Goal: Task Accomplishment & Management: Use online tool/utility

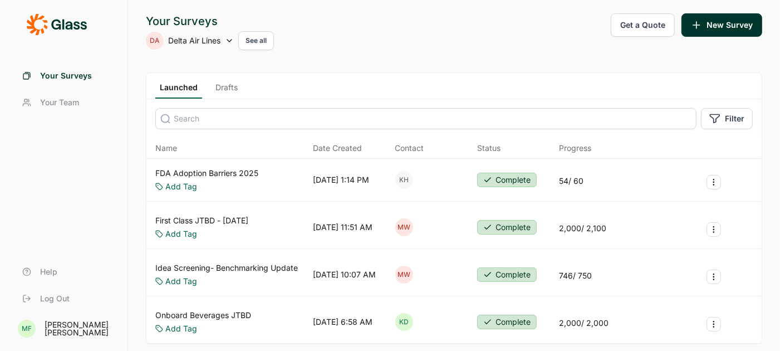
click at [226, 89] on link "Drafts" at bounding box center [226, 90] width 31 height 17
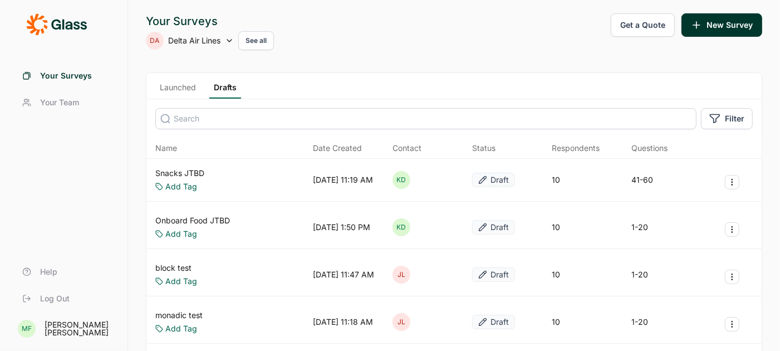
click at [185, 169] on link "Snacks JTBD" at bounding box center [179, 172] width 49 height 11
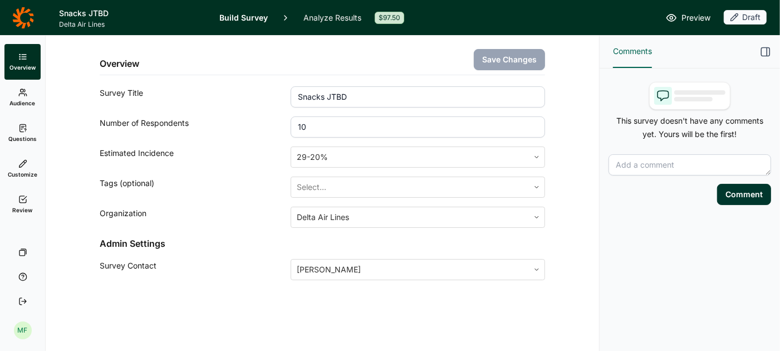
click at [29, 133] on link "Questions" at bounding box center [22, 133] width 36 height 36
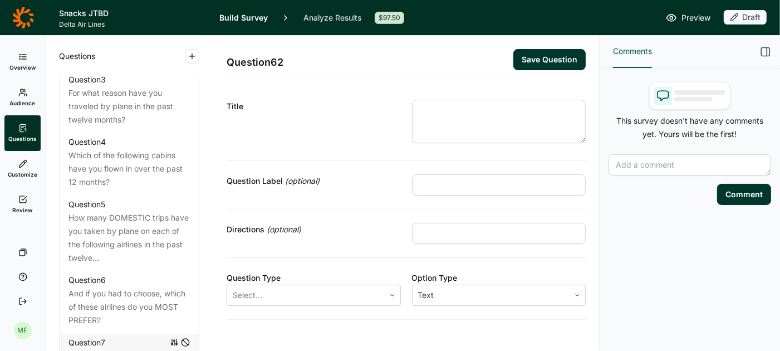
scroll to position [700, 0]
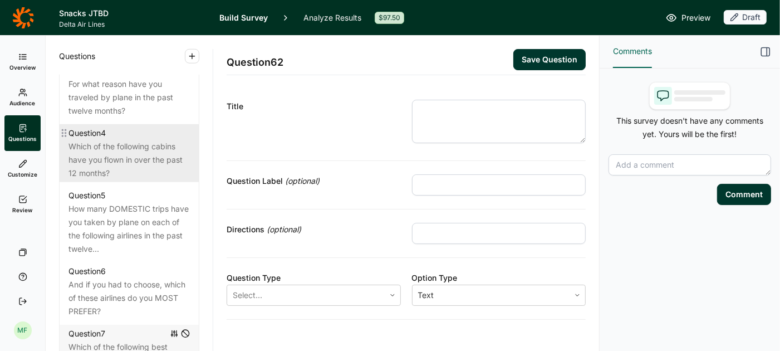
click at [116, 140] on div "Which of the following cabins have you flown in over the past 12 months?" at bounding box center [128, 160] width 121 height 40
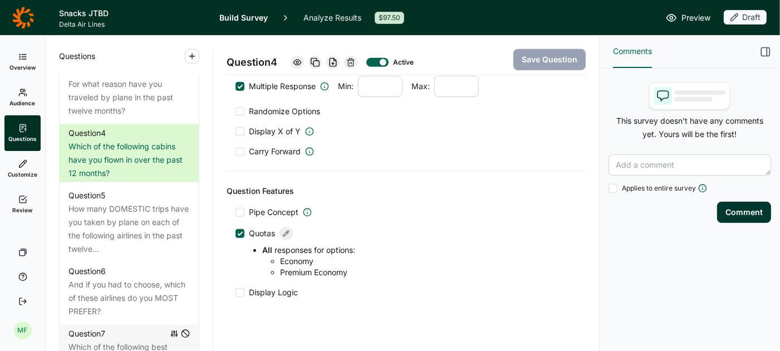
scroll to position [520, 0]
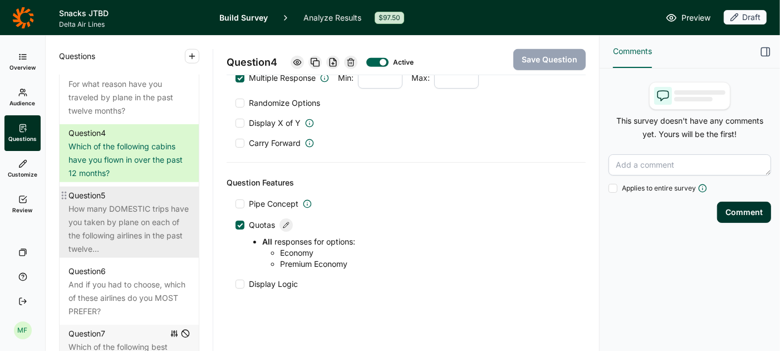
click at [151, 202] on div "How many DOMESTIC trips have you taken by plane on each of the following airlin…" at bounding box center [128, 228] width 121 height 53
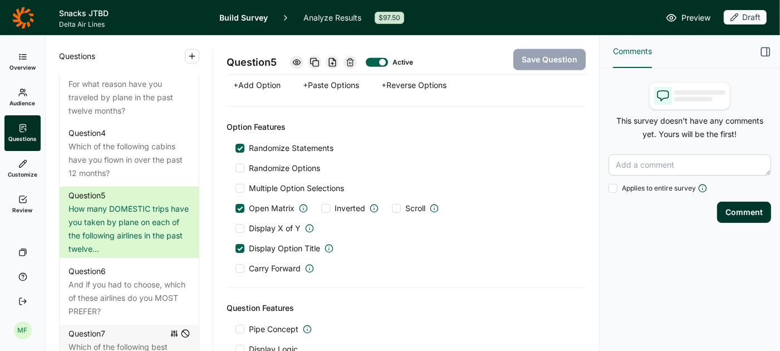
scroll to position [880, 0]
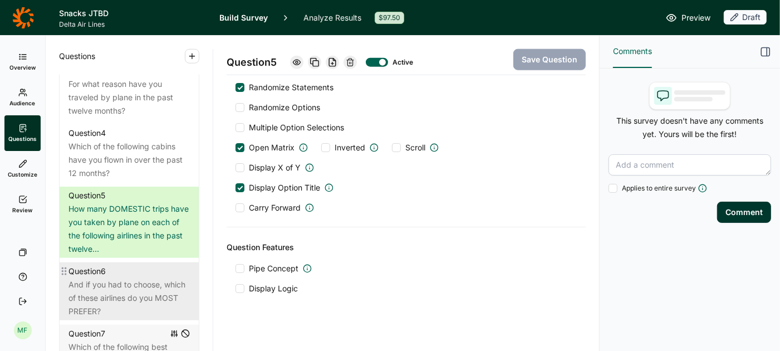
click at [129, 278] on div "And if you had to choose, which of these airlines do you MOST PREFER?" at bounding box center [128, 298] width 121 height 40
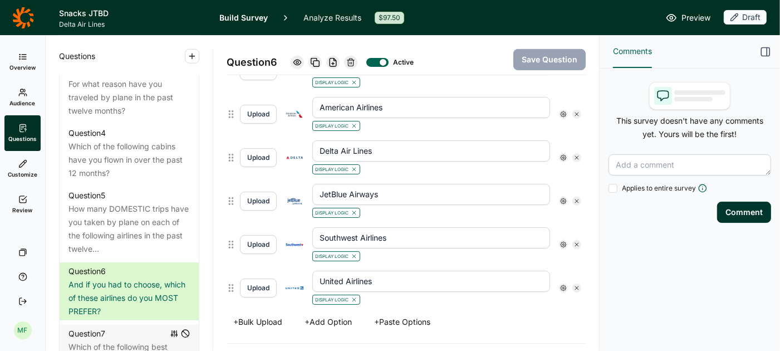
scroll to position [356, 0]
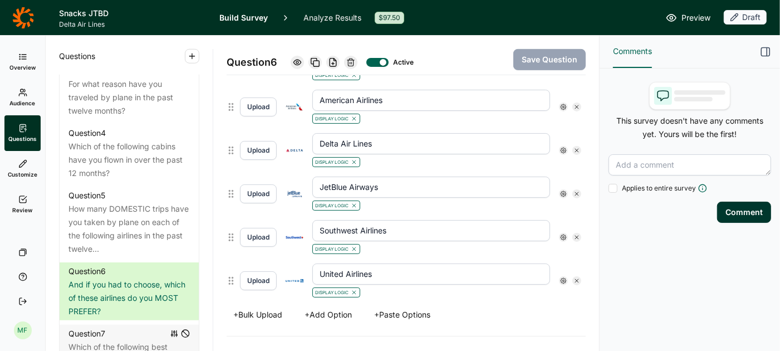
click at [564, 103] on icon at bounding box center [563, 106] width 7 height 7
click at [640, 127] on icon at bounding box center [641, 124] width 7 height 7
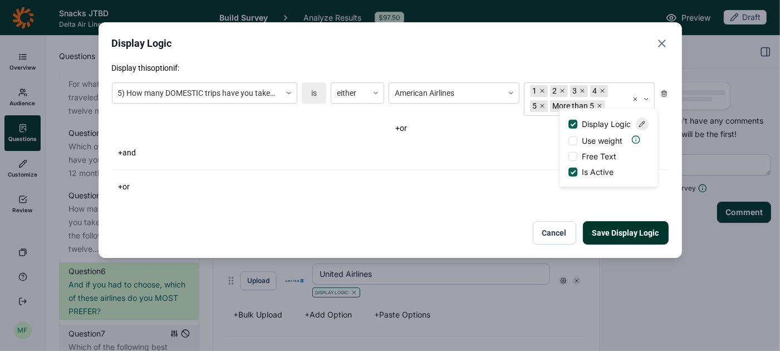
click at [659, 41] on use "Close" at bounding box center [661, 43] width 7 height 7
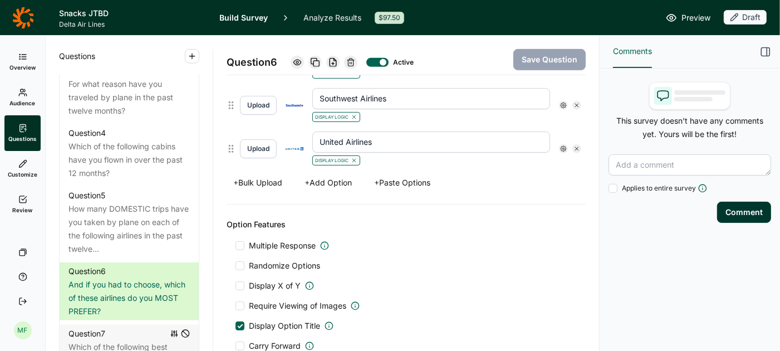
scroll to position [495, 0]
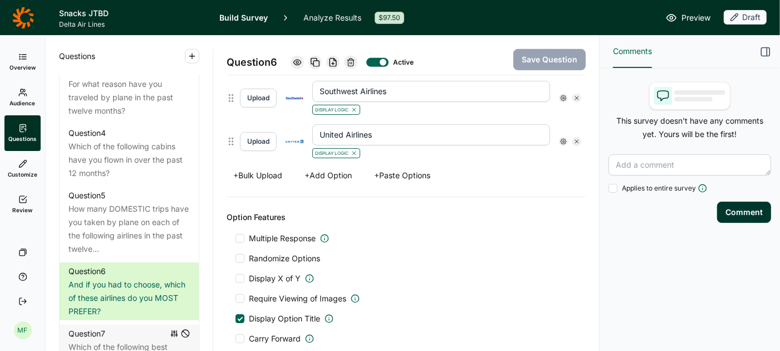
click at [238, 254] on div at bounding box center [239, 258] width 9 height 9
click at [235, 258] on input "Randomize Options" at bounding box center [235, 258] width 0 height 0
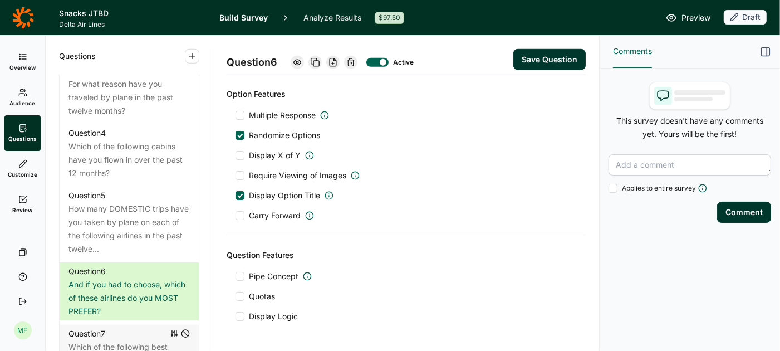
scroll to position [650, 0]
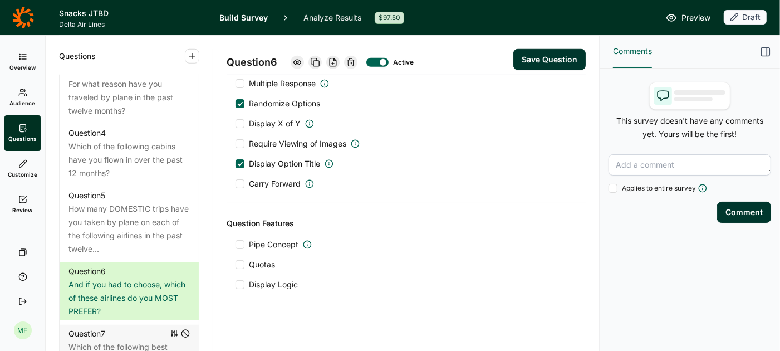
click at [243, 280] on div at bounding box center [239, 284] width 9 height 9
click at [235, 284] on input "Display Logic" at bounding box center [235, 284] width 0 height 0
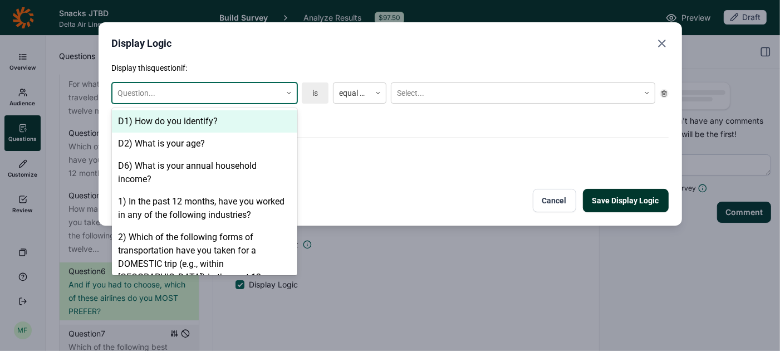
click at [287, 95] on icon at bounding box center [288, 93] width 7 height 7
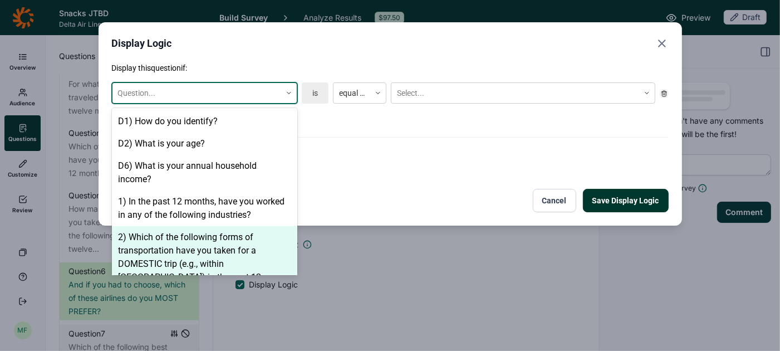
scroll to position [135, 0]
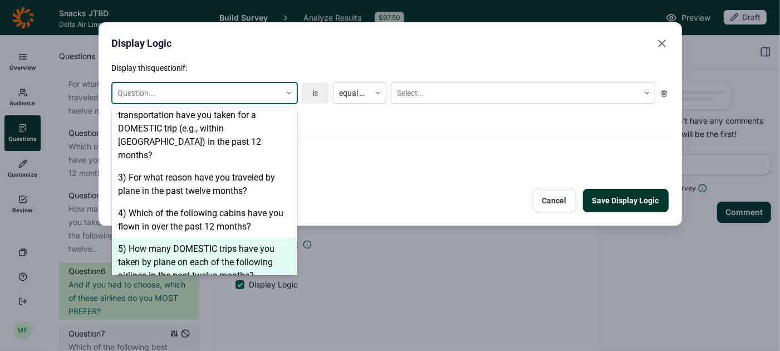
click at [200, 239] on div "5) How many DOMESTIC trips have you taken by plane on each of the following air…" at bounding box center [204, 262] width 185 height 49
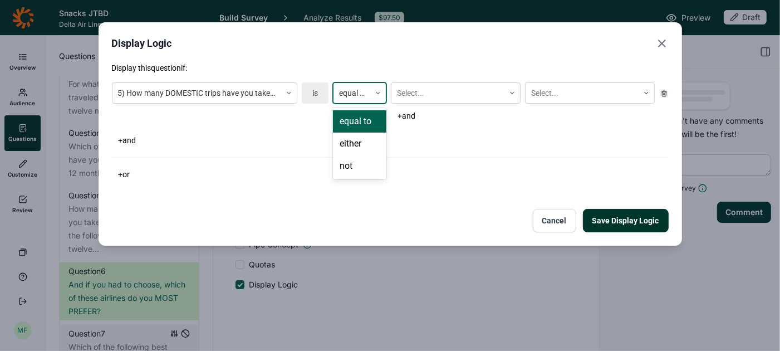
click at [378, 90] on icon at bounding box center [377, 93] width 7 height 7
click at [352, 167] on div "not" at bounding box center [359, 166] width 53 height 22
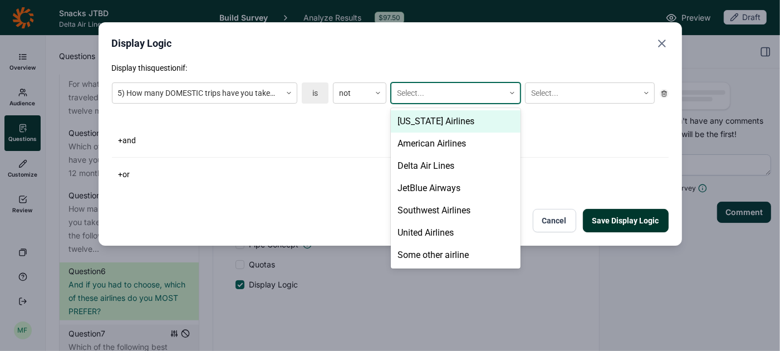
click at [446, 92] on div at bounding box center [448, 93] width 102 height 14
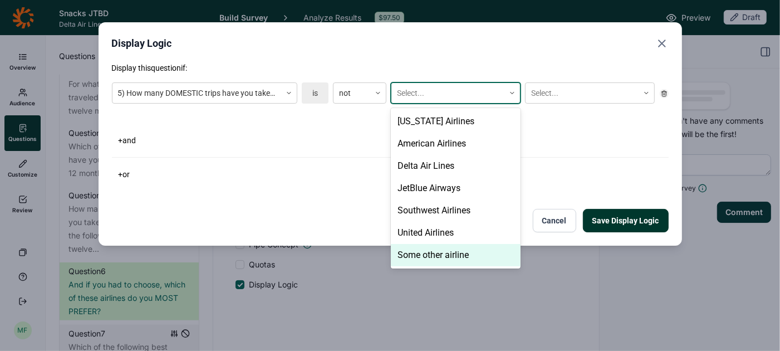
click at [452, 257] on div "Some other airline" at bounding box center [456, 255] width 130 height 22
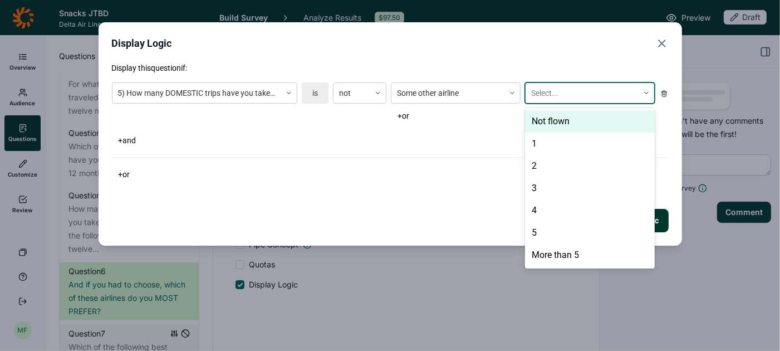
click at [644, 91] on icon at bounding box center [646, 93] width 7 height 7
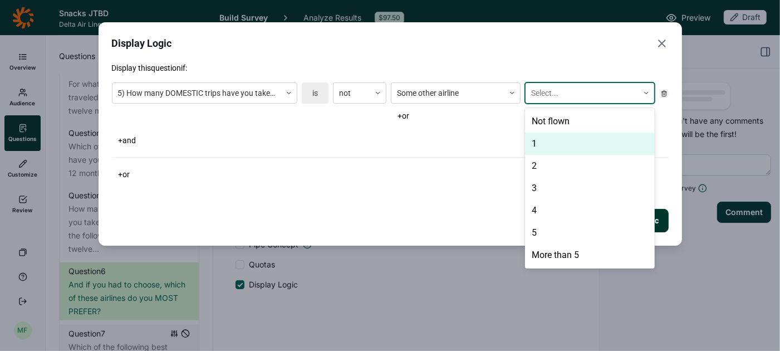
click at [549, 136] on div "1" at bounding box center [590, 143] width 130 height 22
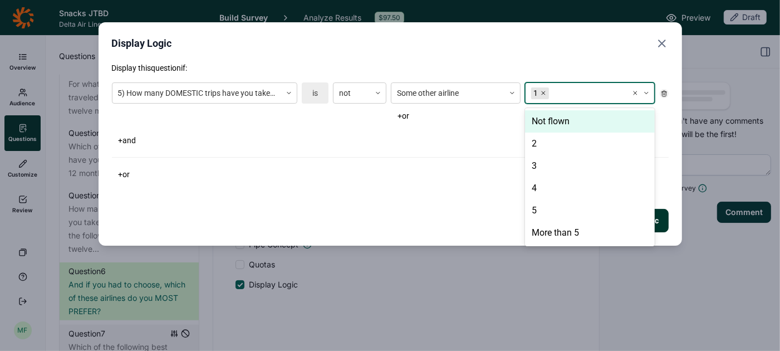
click at [634, 92] on icon at bounding box center [635, 93] width 7 height 7
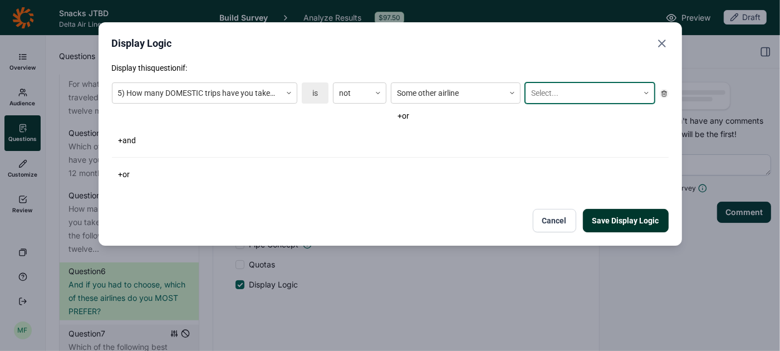
click at [662, 44] on use "Close" at bounding box center [661, 43] width 7 height 7
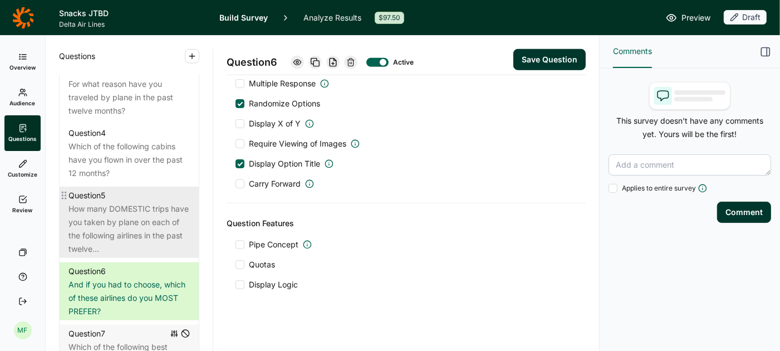
click at [147, 219] on div "How many DOMESTIC trips have you taken by plane on each of the following airlin…" at bounding box center [128, 228] width 121 height 53
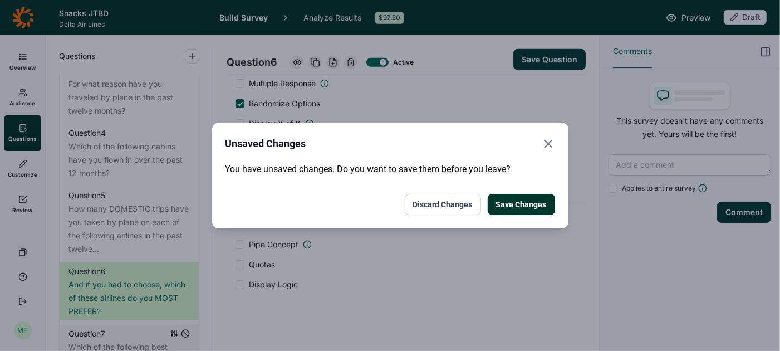
click at [502, 206] on button "Save Changes" at bounding box center [520, 204] width 67 height 21
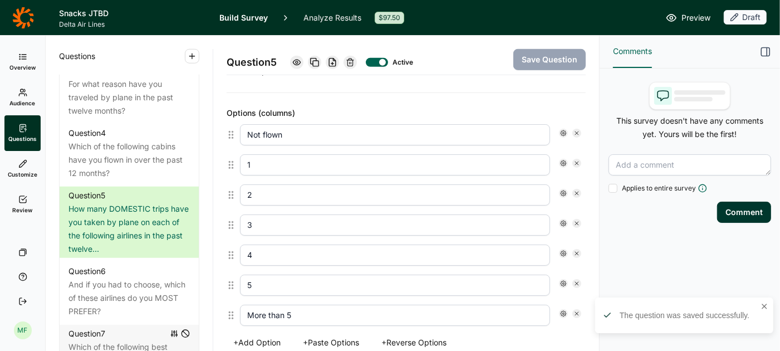
scroll to position [562, 0]
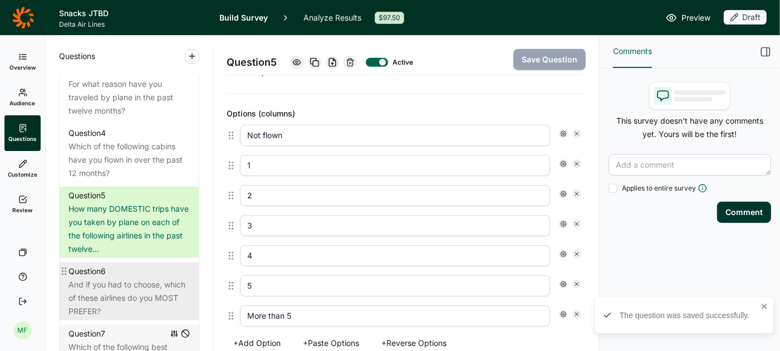
click at [121, 278] on div "And if you had to choose, which of these airlines do you MOST PREFER?" at bounding box center [128, 298] width 121 height 40
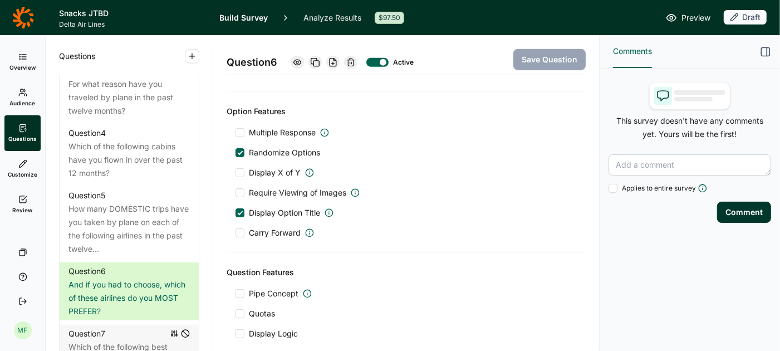
scroll to position [650, 0]
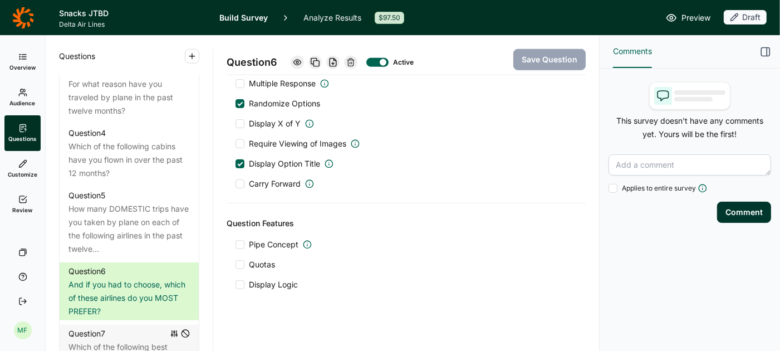
click at [237, 280] on div at bounding box center [239, 284] width 9 height 9
click at [235, 284] on input "Display Logic" at bounding box center [235, 284] width 0 height 0
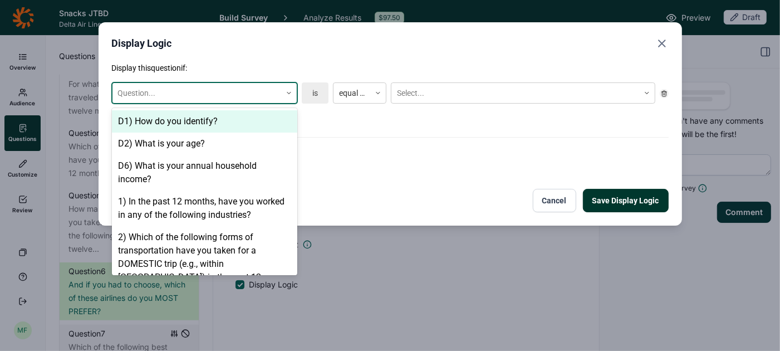
click at [287, 92] on icon at bounding box center [288, 93] width 7 height 7
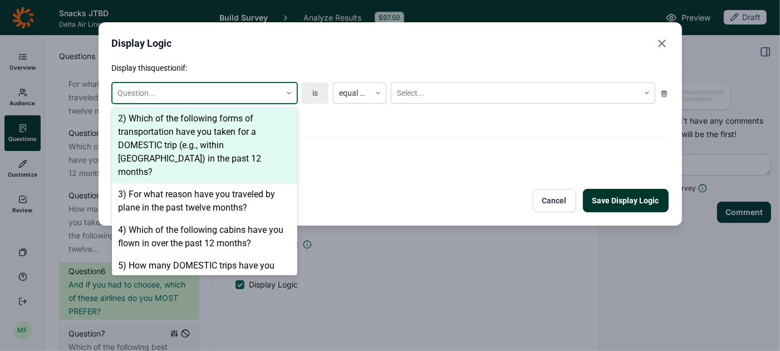
scroll to position [129, 0]
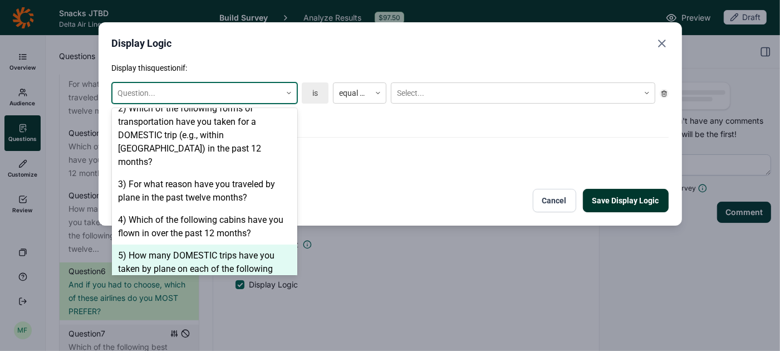
click at [203, 244] on div "5) How many DOMESTIC trips have you taken by plane on each of the following air…" at bounding box center [204, 268] width 185 height 49
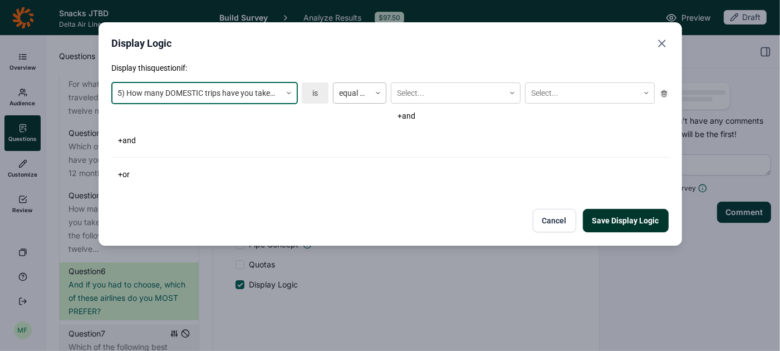
click at [379, 90] on icon at bounding box center [377, 93] width 7 height 7
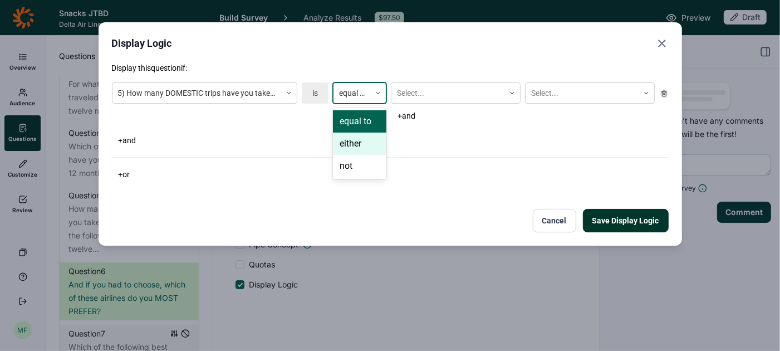
click at [374, 148] on div "either" at bounding box center [359, 143] width 53 height 22
click at [439, 97] on div at bounding box center [448, 93] width 102 height 14
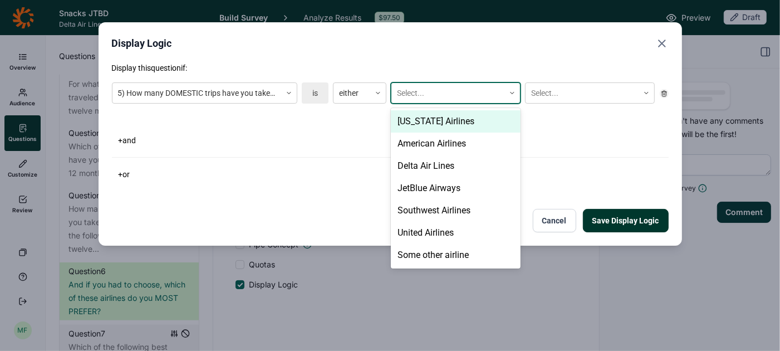
click at [437, 120] on div "Alaska Airlines" at bounding box center [456, 121] width 130 height 22
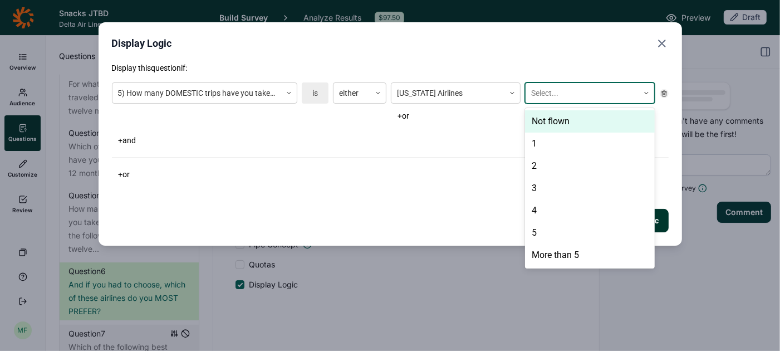
click at [546, 90] on div at bounding box center [582, 93] width 102 height 14
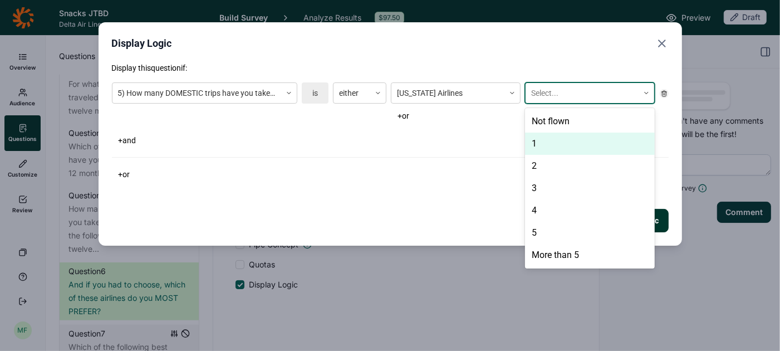
click at [544, 140] on div "1" at bounding box center [590, 143] width 130 height 22
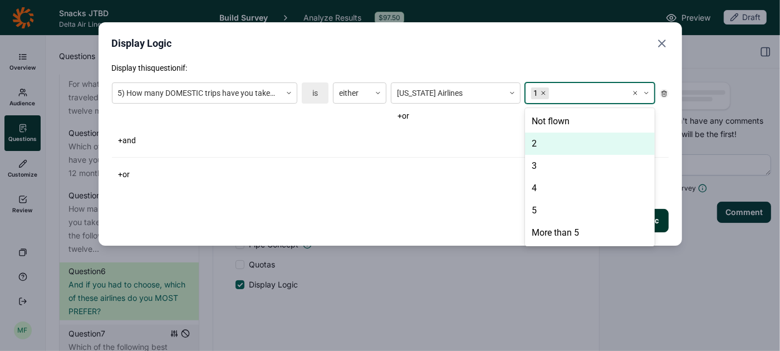
click at [544, 141] on div "2" at bounding box center [590, 143] width 130 height 22
click at [544, 146] on div "3" at bounding box center [590, 143] width 130 height 22
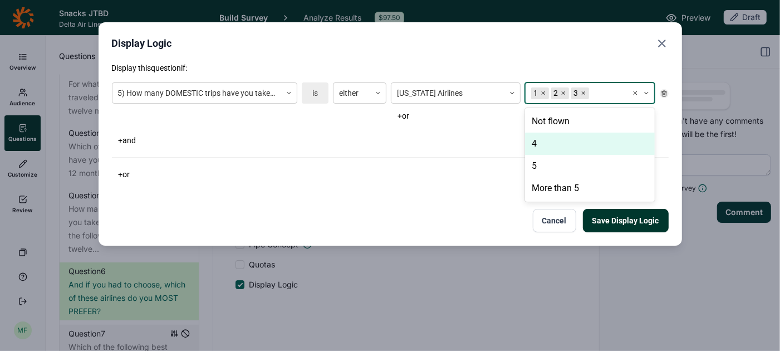
click at [543, 150] on div "4" at bounding box center [590, 143] width 130 height 22
click at [539, 146] on div "5" at bounding box center [590, 143] width 130 height 22
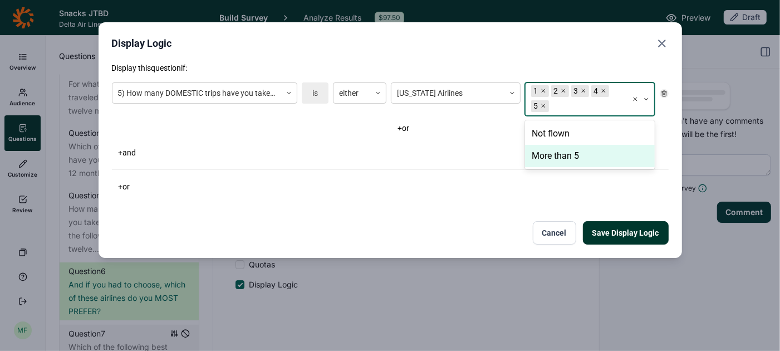
click at [544, 154] on div "More than 5" at bounding box center [590, 156] width 130 height 22
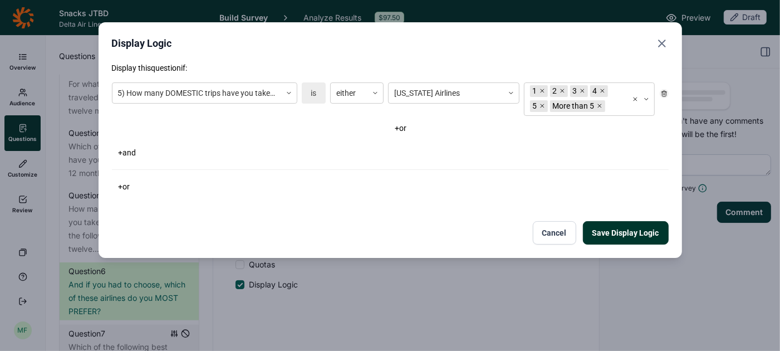
click at [406, 126] on button "+ or" at bounding box center [400, 128] width 25 height 16
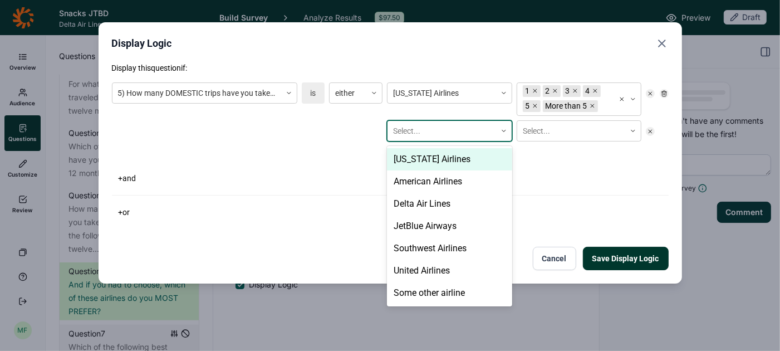
click at [408, 135] on div at bounding box center [441, 131] width 97 height 14
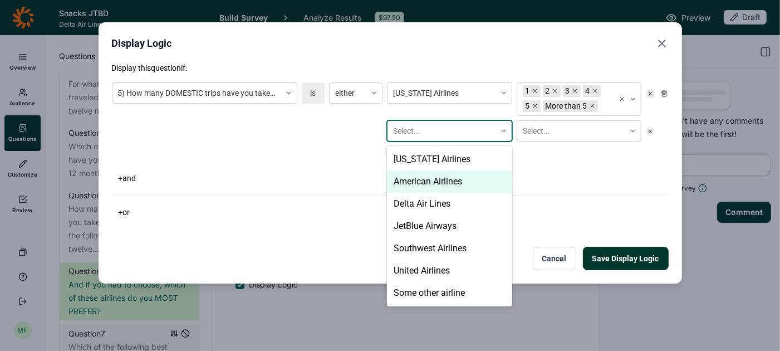
click at [413, 183] on div "American Airlines" at bounding box center [449, 181] width 125 height 22
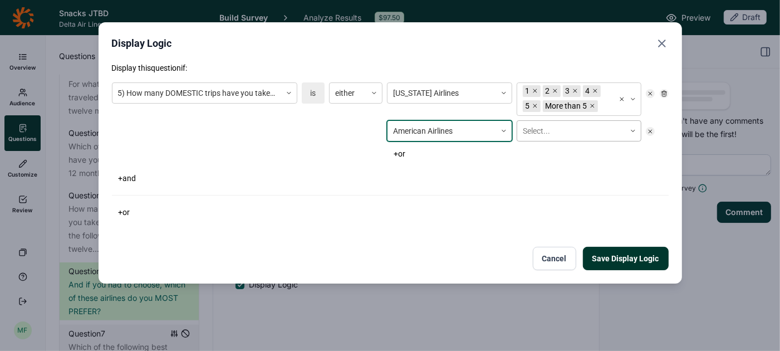
click at [535, 130] on div at bounding box center [570, 131] width 97 height 14
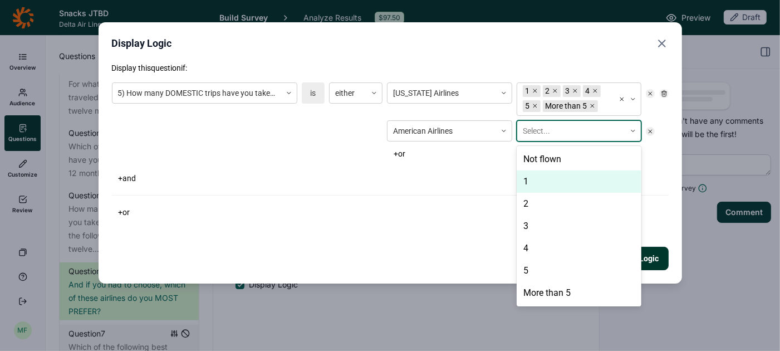
click at [526, 175] on div "1" at bounding box center [578, 181] width 125 height 22
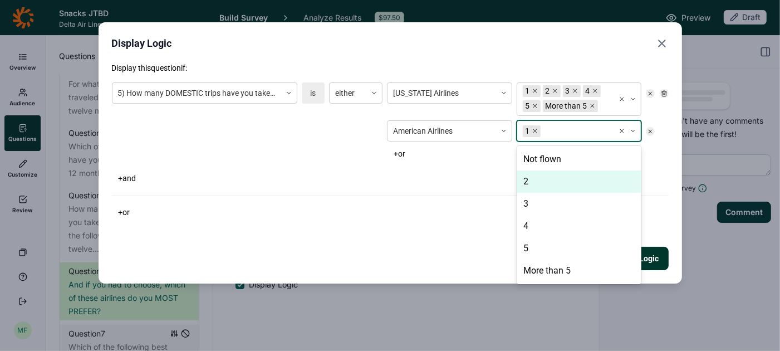
click at [526, 175] on div "2" at bounding box center [578, 181] width 125 height 22
click at [526, 175] on div "3" at bounding box center [578, 181] width 125 height 22
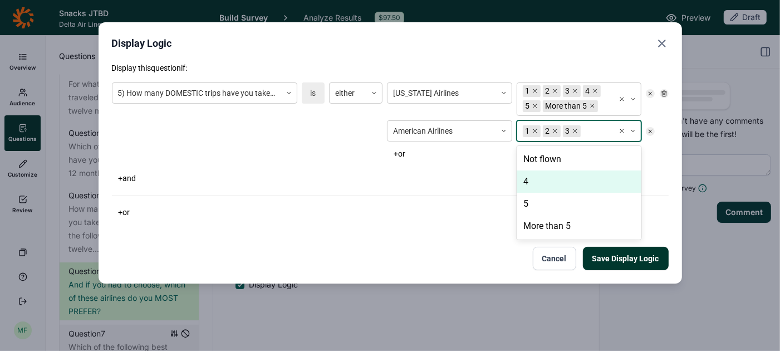
click at [526, 175] on div "4" at bounding box center [578, 181] width 125 height 22
click at [526, 175] on div "5" at bounding box center [578, 181] width 125 height 22
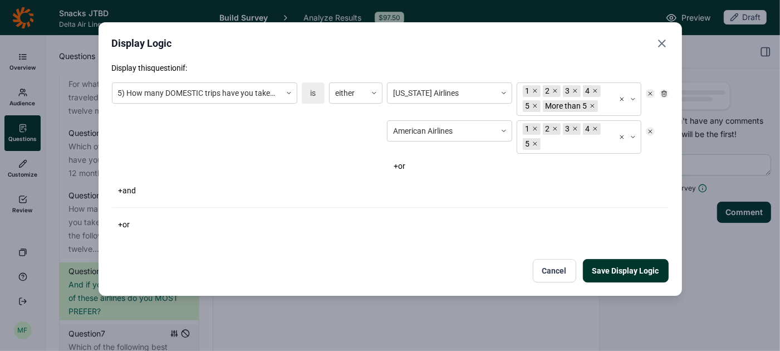
click at [476, 176] on div "5) How many DOMESTIC trips have you taken by plane on each of the following air…" at bounding box center [390, 128] width 556 height 100
click at [406, 166] on button "+ or" at bounding box center [399, 166] width 25 height 16
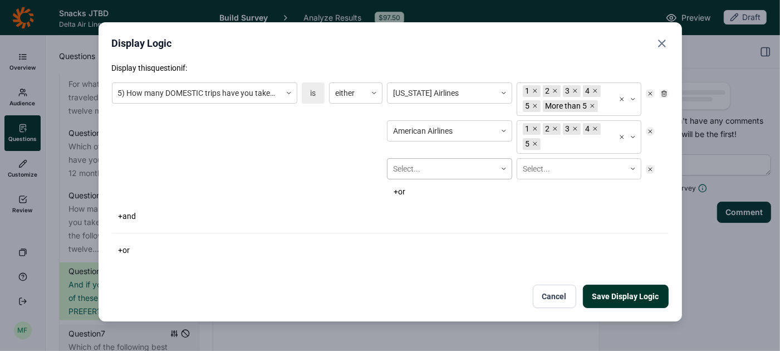
click at [406, 170] on div at bounding box center [441, 169] width 97 height 14
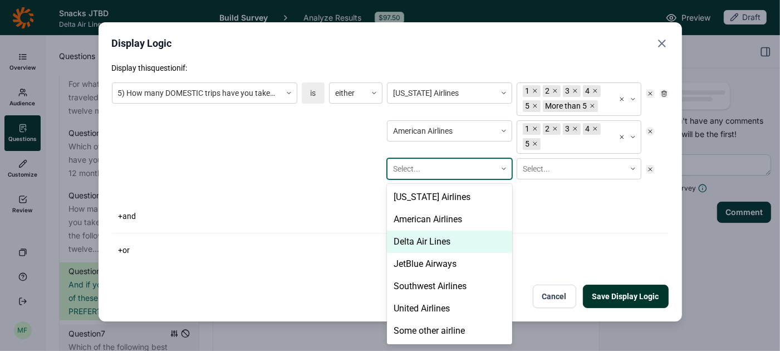
click at [410, 239] on div "Delta Air Lines" at bounding box center [449, 241] width 125 height 22
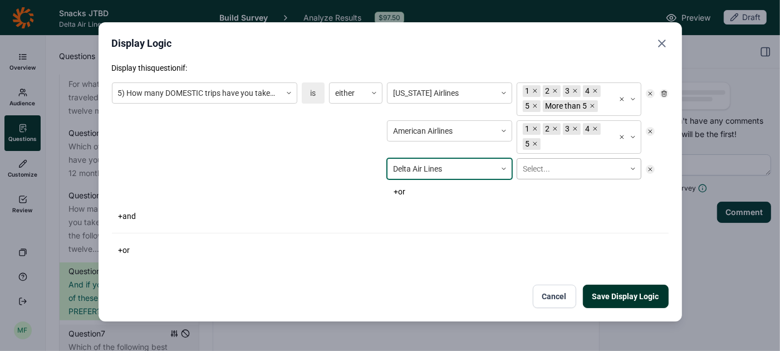
click at [539, 165] on div at bounding box center [570, 169] width 97 height 14
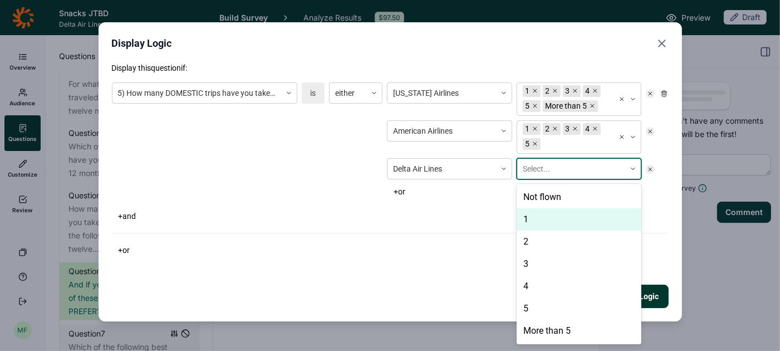
click at [534, 213] on div "1" at bounding box center [578, 219] width 125 height 22
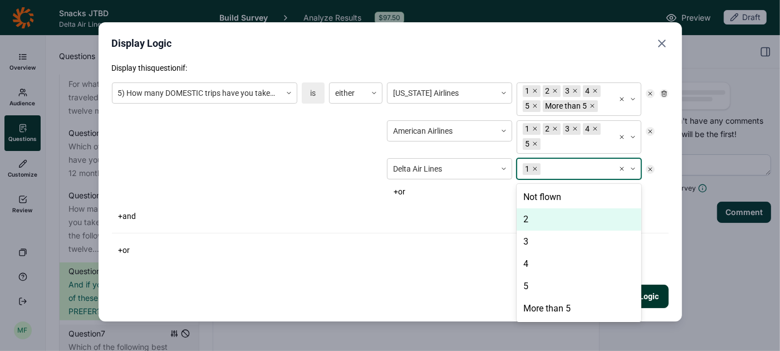
click at [534, 213] on div "2" at bounding box center [578, 219] width 125 height 22
click at [534, 213] on div "3" at bounding box center [578, 219] width 125 height 22
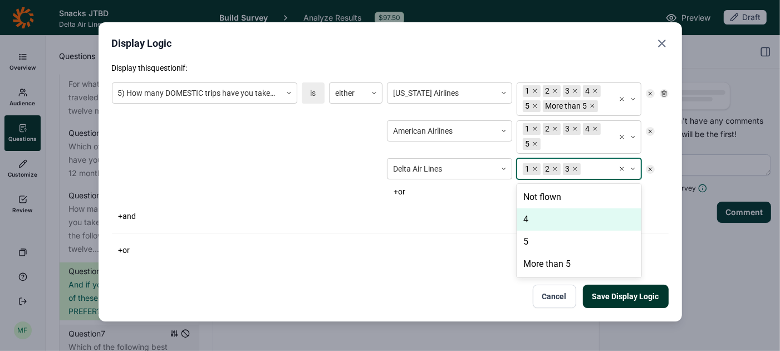
click at [534, 213] on div "4" at bounding box center [578, 219] width 125 height 22
click at [534, 213] on div "5" at bounding box center [578, 219] width 125 height 22
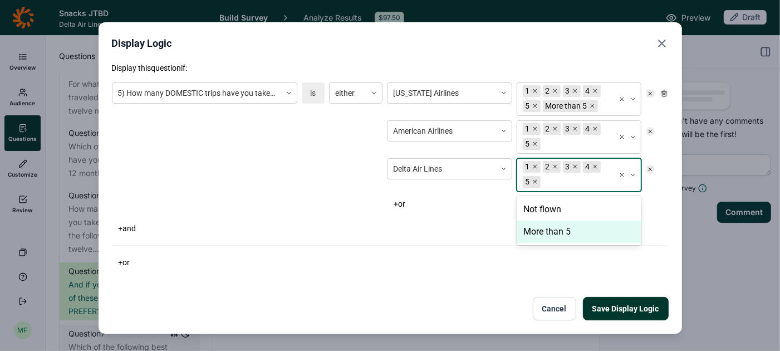
click at [535, 225] on div "More than 5" at bounding box center [578, 231] width 125 height 22
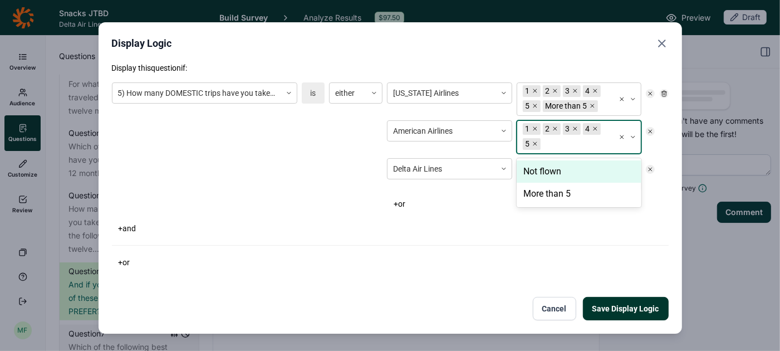
click at [557, 142] on div at bounding box center [575, 144] width 66 height 14
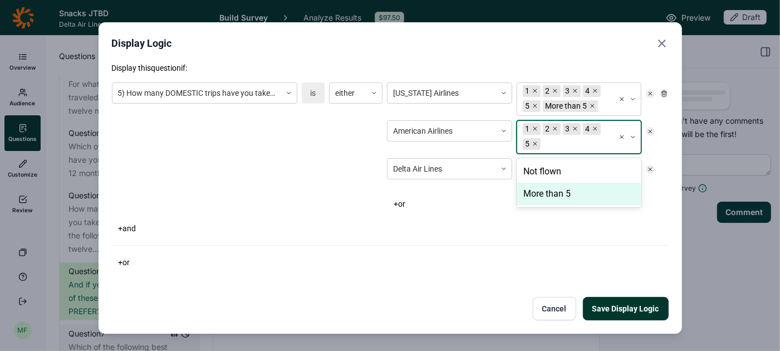
click at [549, 194] on div "More than 5" at bounding box center [578, 193] width 125 height 22
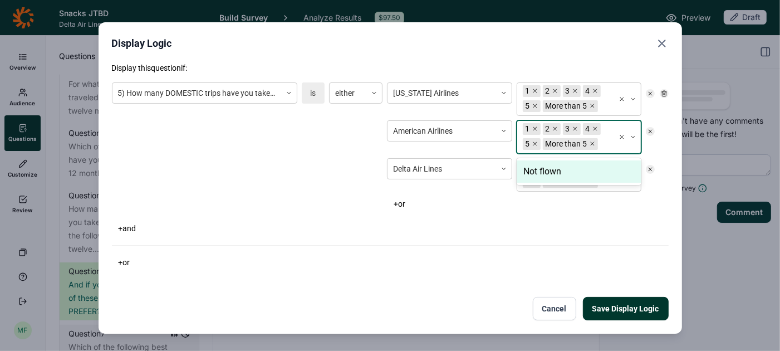
click at [402, 200] on button "+ or" at bounding box center [399, 204] width 25 height 16
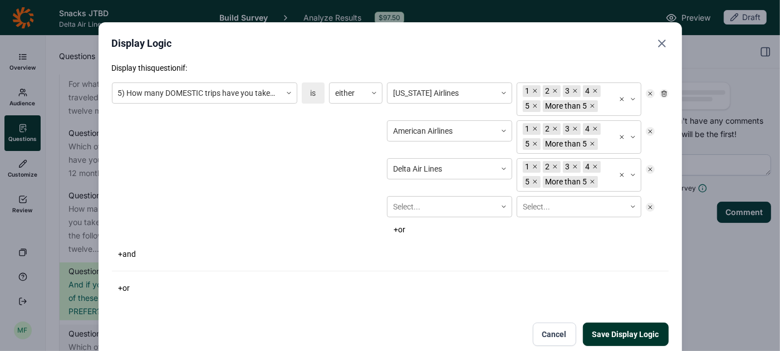
scroll to position [28, 0]
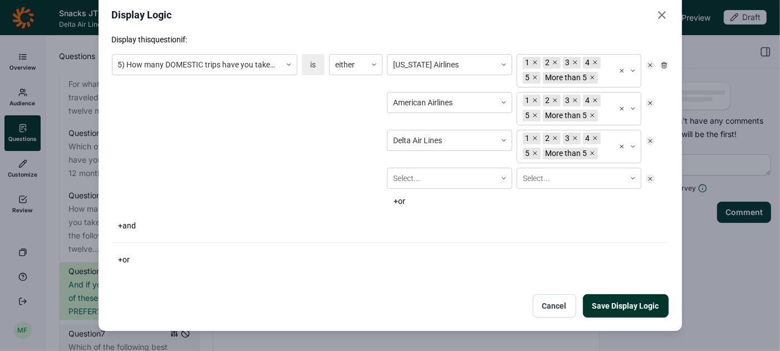
click at [402, 189] on div "Select..." at bounding box center [449, 177] width 125 height 21
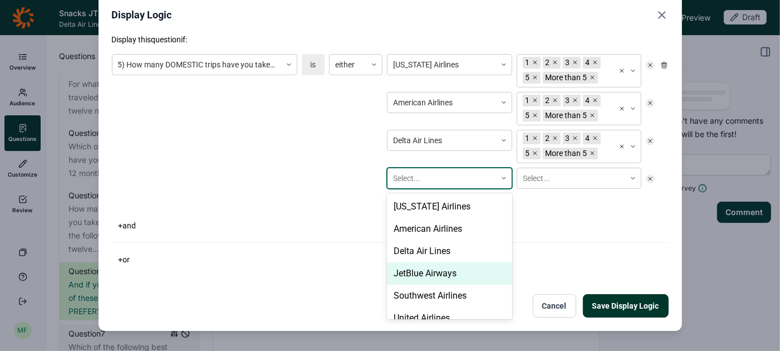
click at [408, 267] on div "JetBlue Airways" at bounding box center [449, 273] width 125 height 22
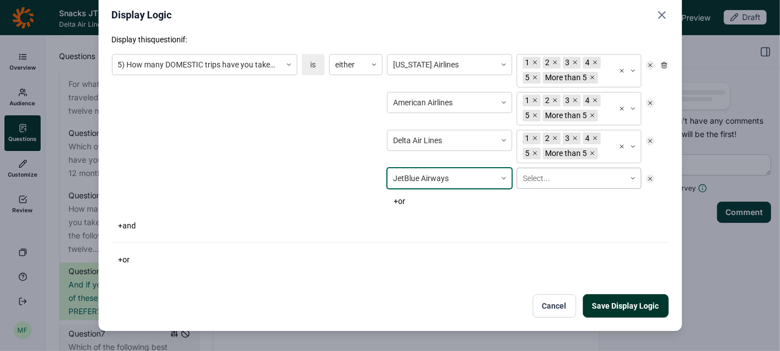
click at [531, 182] on div at bounding box center [570, 178] width 97 height 14
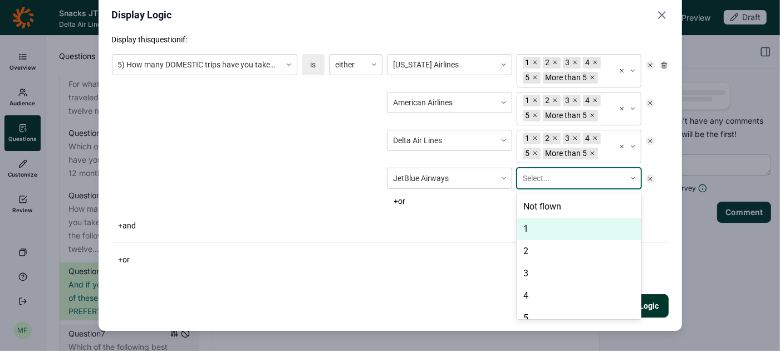
click at [528, 223] on div "1" at bounding box center [578, 229] width 125 height 22
click at [527, 223] on div "2" at bounding box center [578, 229] width 125 height 22
click at [527, 223] on div "3" at bounding box center [578, 229] width 125 height 22
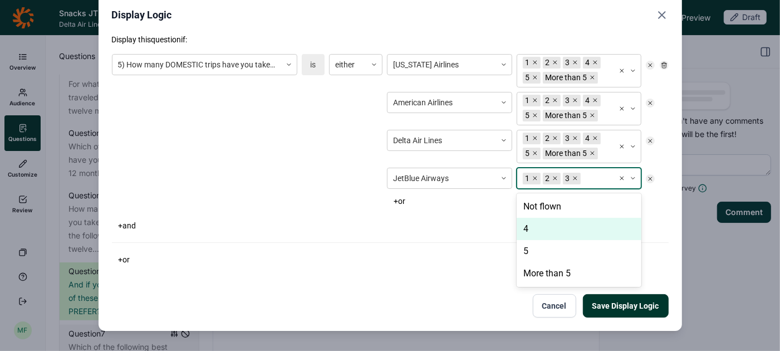
click at [527, 223] on div "4" at bounding box center [578, 229] width 125 height 22
click at [527, 223] on div "5" at bounding box center [578, 229] width 125 height 22
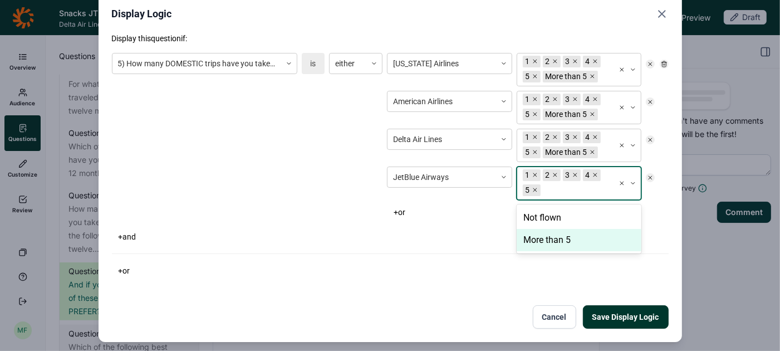
click at [530, 234] on div "More than 5" at bounding box center [578, 240] width 125 height 22
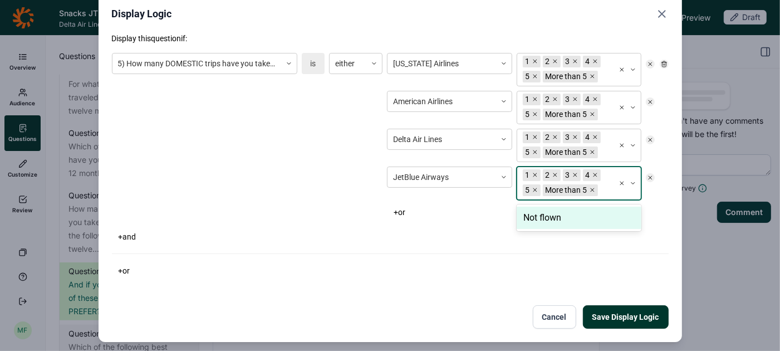
click at [403, 206] on button "+ or" at bounding box center [399, 212] width 25 height 16
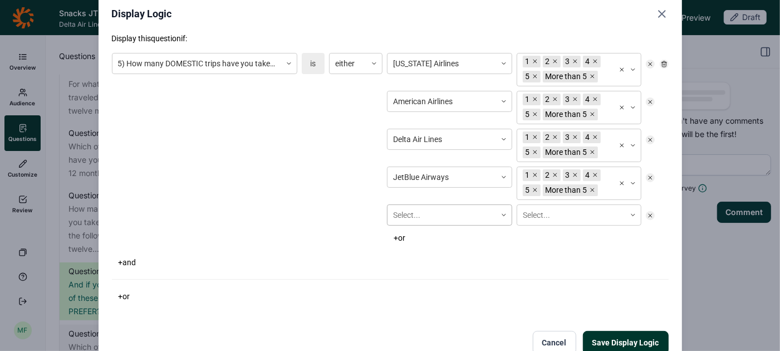
scroll to position [66, 0]
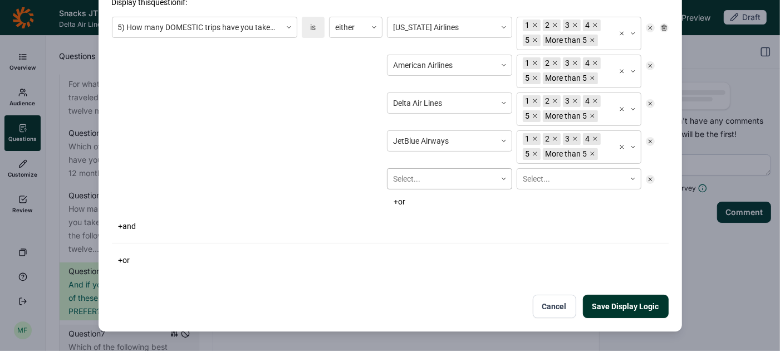
click at [405, 189] on div "Select..." at bounding box center [449, 178] width 125 height 21
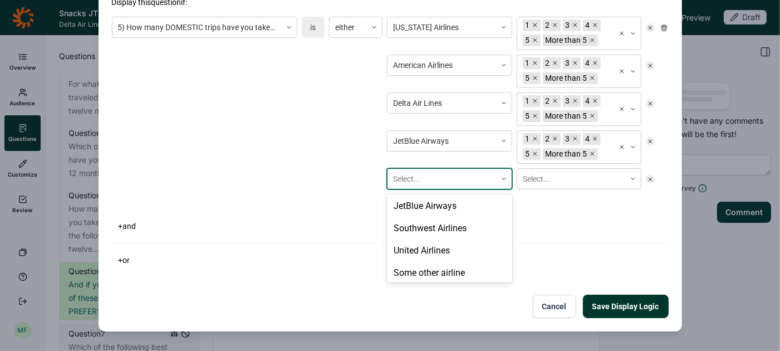
scroll to position [71, 0]
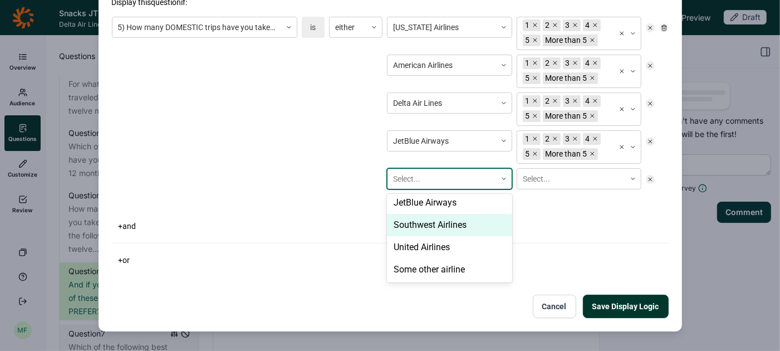
click at [410, 223] on div "Southwest Airlines" at bounding box center [449, 225] width 125 height 22
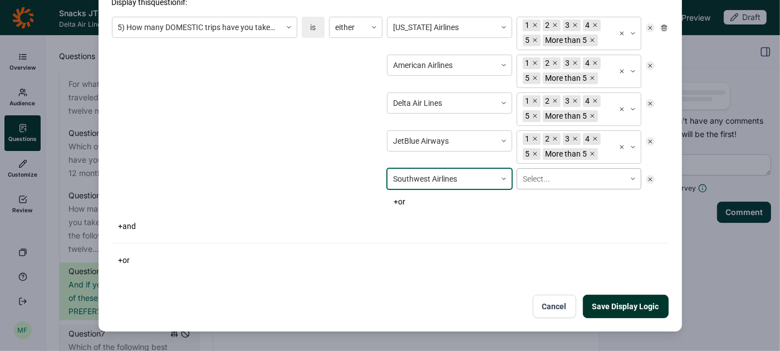
click at [531, 180] on div at bounding box center [570, 179] width 97 height 14
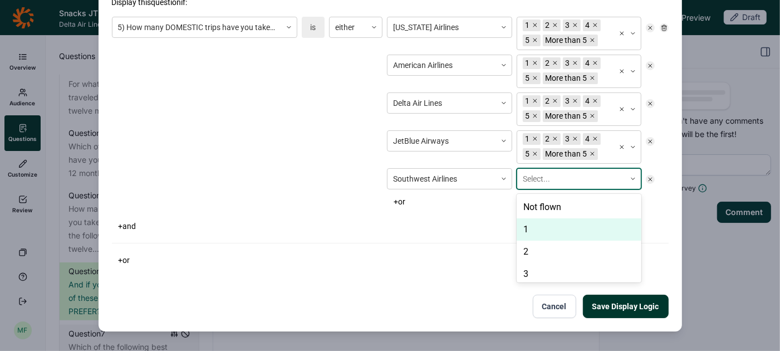
click at [526, 224] on div "1" at bounding box center [578, 229] width 125 height 22
click at [526, 224] on div "2" at bounding box center [578, 229] width 125 height 22
click at [526, 224] on div "3" at bounding box center [578, 229] width 125 height 22
click at [526, 224] on div "4" at bounding box center [578, 229] width 125 height 22
click at [526, 224] on div "5" at bounding box center [578, 229] width 125 height 22
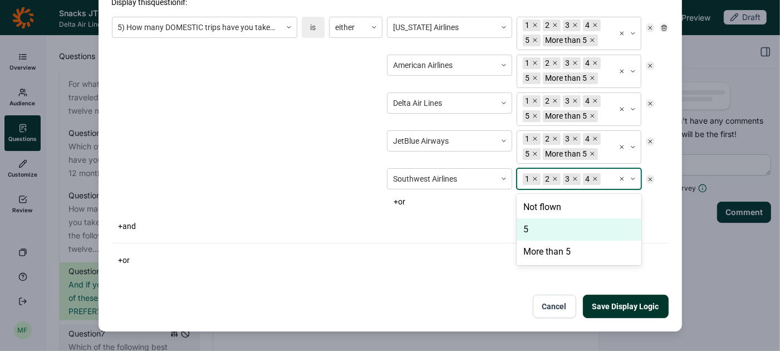
scroll to position [67, 0]
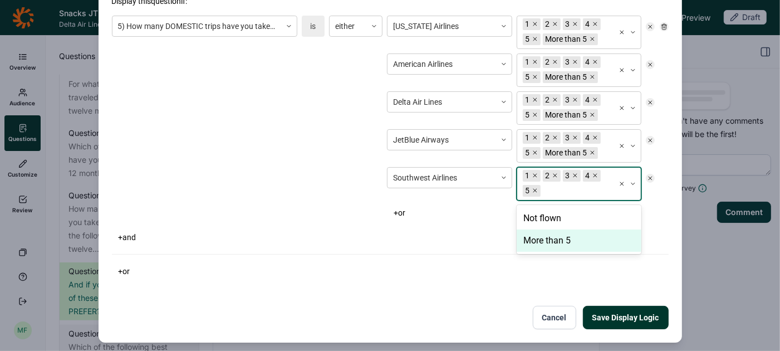
click at [529, 231] on div "More than 5" at bounding box center [578, 240] width 125 height 22
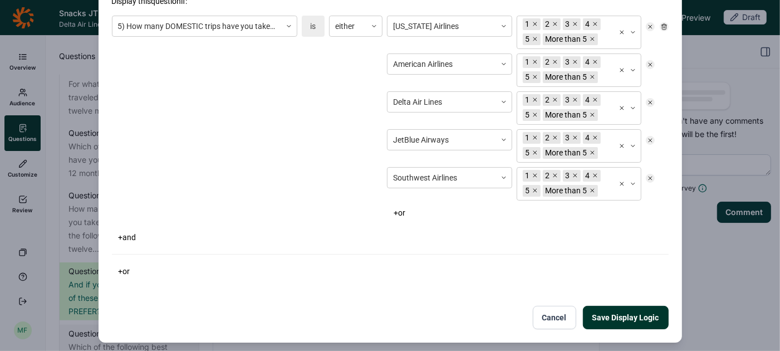
click at [406, 205] on button "+ or" at bounding box center [399, 213] width 25 height 16
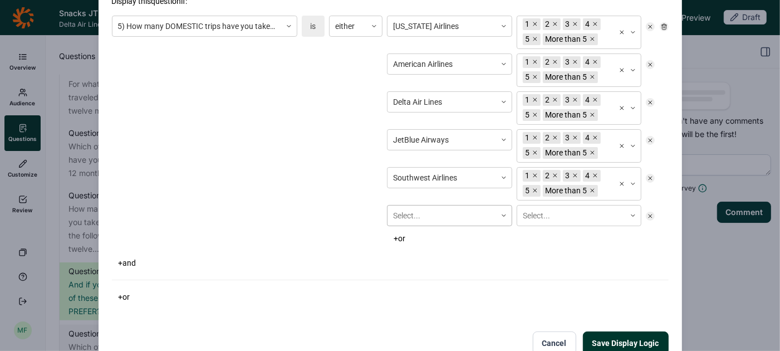
scroll to position [105, 0]
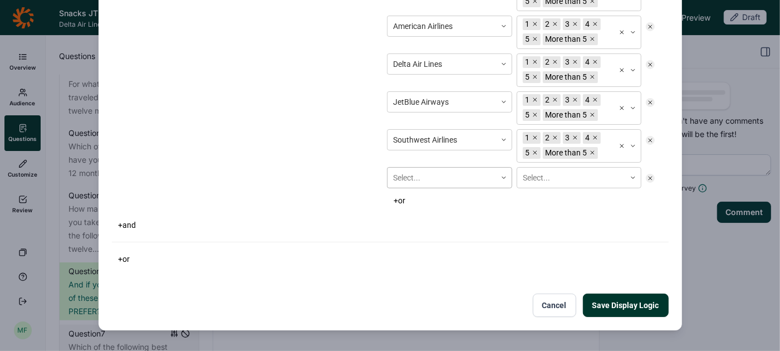
click at [408, 188] on div "Select..." at bounding box center [449, 177] width 125 height 21
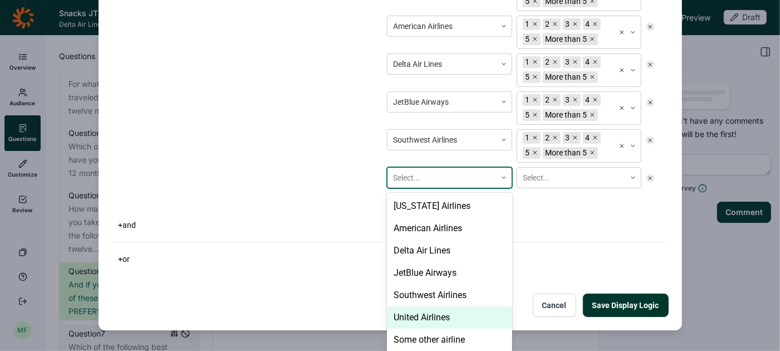
click at [419, 309] on div "United Airlines" at bounding box center [449, 317] width 125 height 22
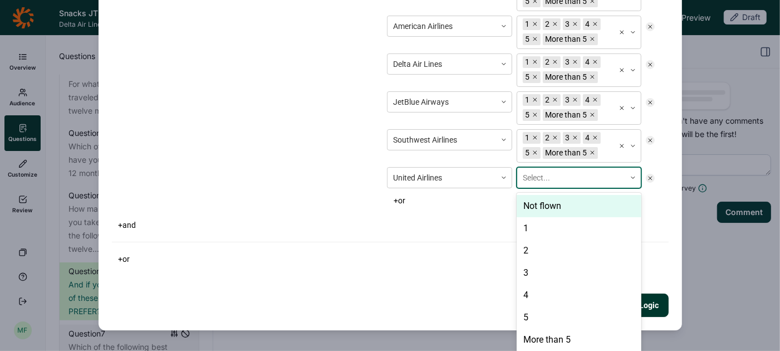
click at [533, 182] on div "Select..." at bounding box center [571, 178] width 108 height 18
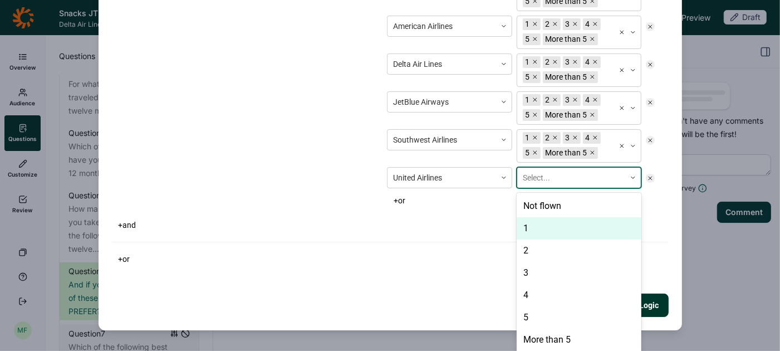
click at [526, 228] on div "1" at bounding box center [578, 228] width 125 height 22
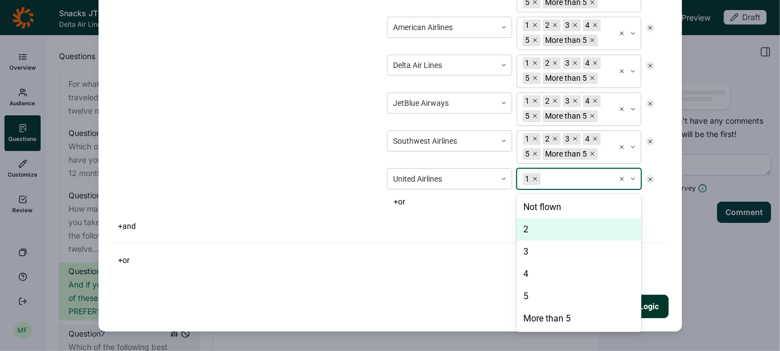
click at [526, 228] on div "2" at bounding box center [578, 229] width 125 height 22
click at [526, 228] on div "3" at bounding box center [578, 229] width 125 height 22
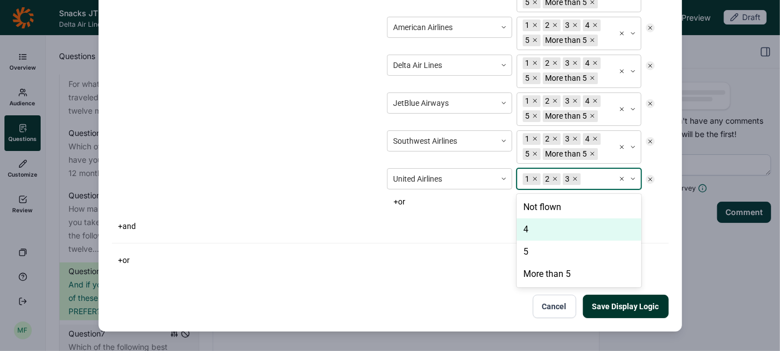
click at [526, 228] on div "4" at bounding box center [578, 229] width 125 height 22
click at [526, 228] on div "5" at bounding box center [578, 229] width 125 height 22
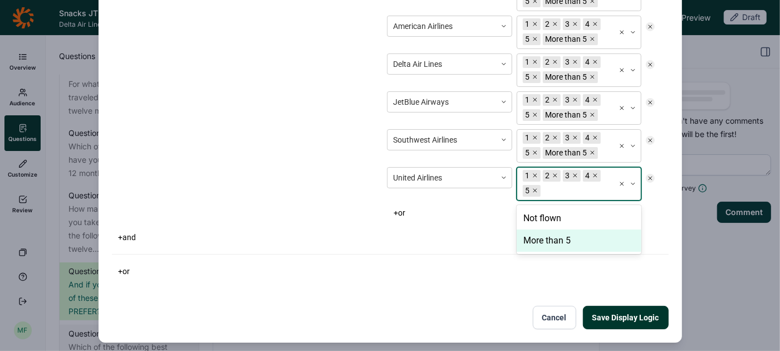
click at [526, 229] on div "More than 5" at bounding box center [578, 240] width 125 height 22
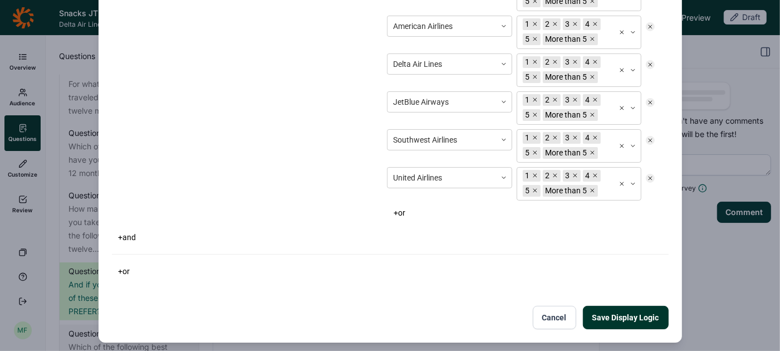
click at [470, 205] on div "+ or" at bounding box center [521, 213] width 268 height 16
click at [615, 313] on button "Save Display Logic" at bounding box center [626, 316] width 86 height 23
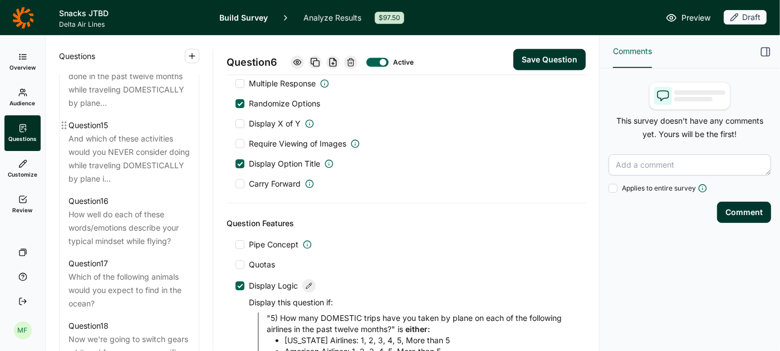
scroll to position [1436, 0]
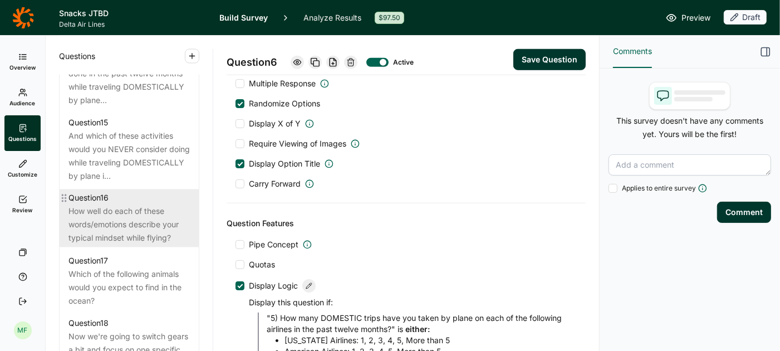
click at [93, 205] on div "How well do each of these words/emotions describe your typical mindset while fl…" at bounding box center [128, 225] width 121 height 40
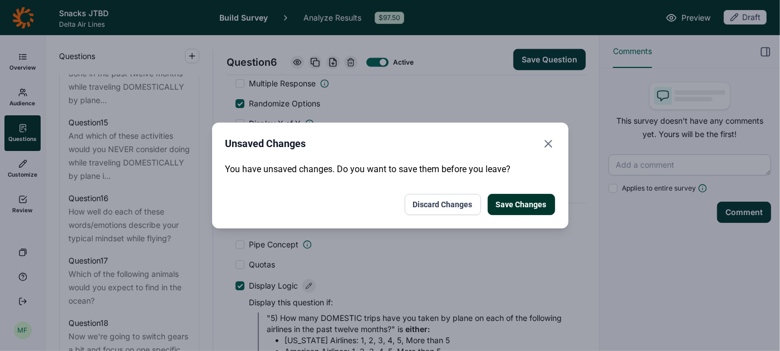
click at [521, 193] on div "You have unsaved changes. Do you want to save them before you leave? Save Chang…" at bounding box center [389, 188] width 329 height 52
click at [521, 204] on button "Save Changes" at bounding box center [520, 204] width 67 height 21
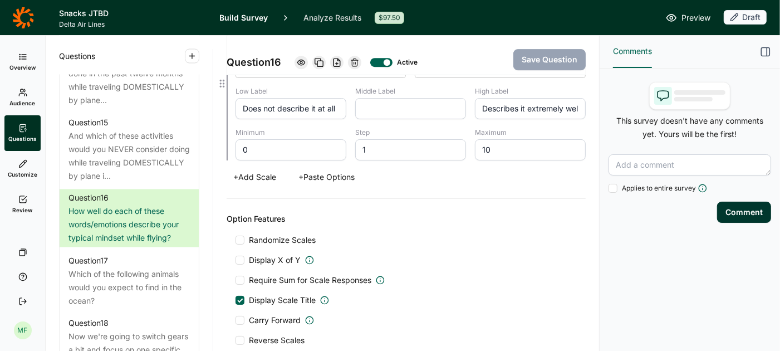
scroll to position [2565, 0]
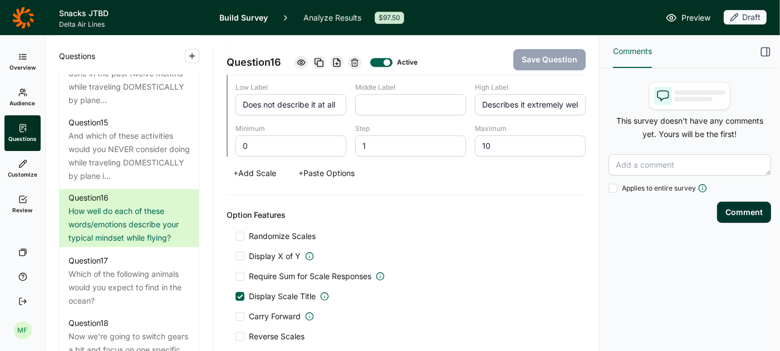
click at [238, 231] on div at bounding box center [239, 235] width 9 height 9
click at [235, 236] on input "Randomize Scales" at bounding box center [235, 236] width 0 height 0
click at [554, 55] on button "Save Question" at bounding box center [549, 59] width 72 height 21
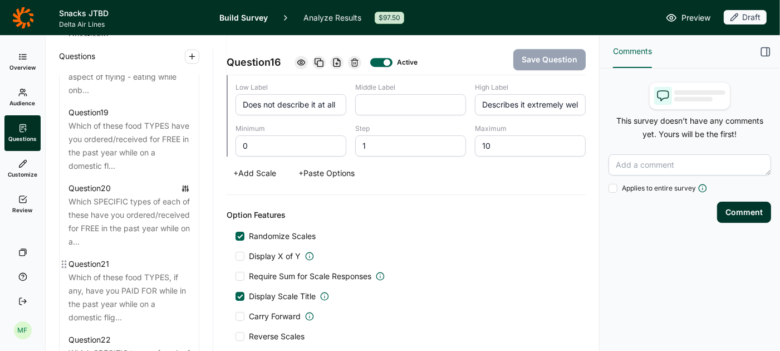
scroll to position [1727, 0]
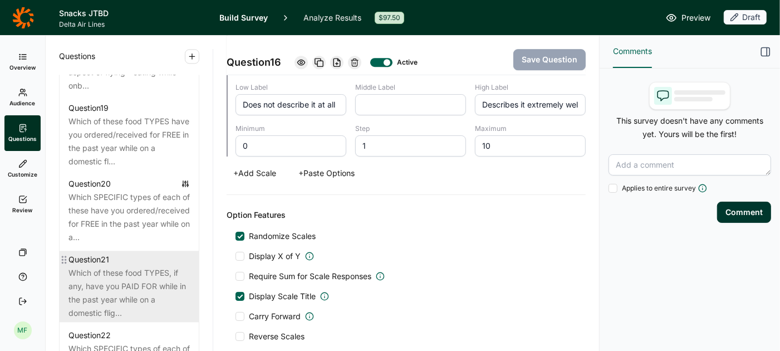
click at [121, 266] on div "Which of these food TYPES, if any, have you PAID FOR while in the past year whi…" at bounding box center [128, 292] width 121 height 53
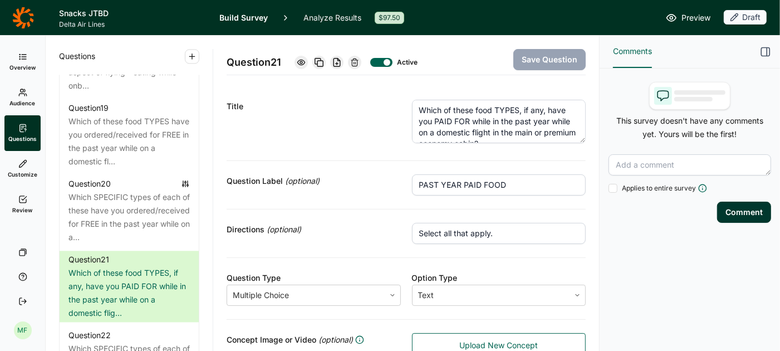
click at [476, 121] on textarea "Which of these food TYPES, if any, have you PAID FOR while in the past year whi…" at bounding box center [499, 121] width 174 height 43
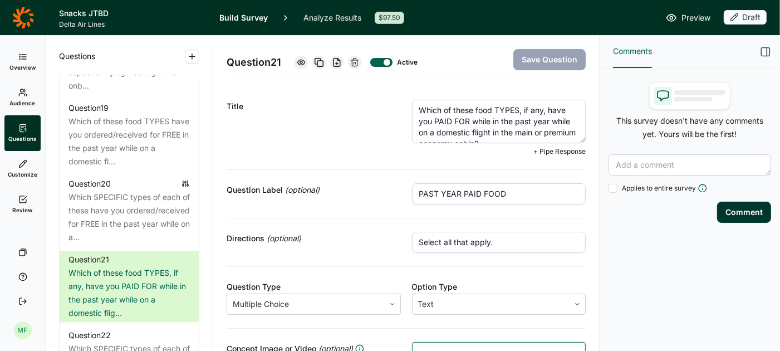
click at [476, 121] on textarea "Which of these food TYPES, if any, have you PAID FOR while in the past year whi…" at bounding box center [499, 121] width 174 height 43
type textarea "Which of these food TYPES, if any, have you PAID FOR in the past year while on …"
click at [547, 53] on button "Save Question" at bounding box center [549, 59] width 72 height 21
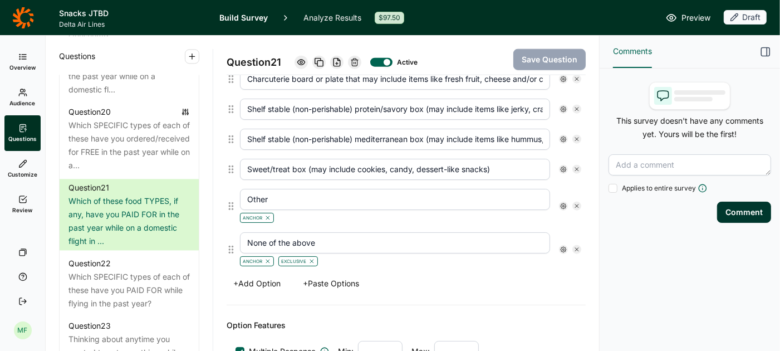
scroll to position [936, 0]
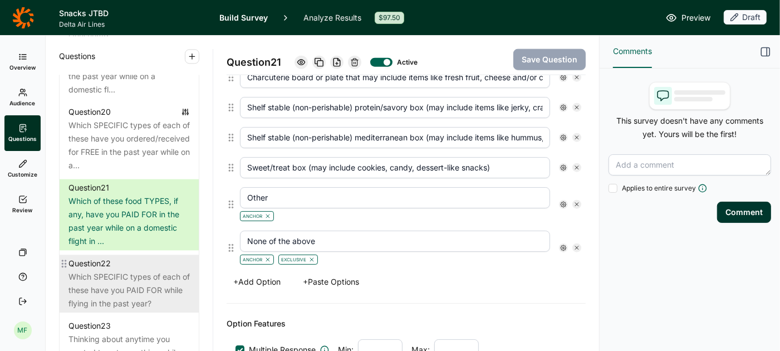
click at [141, 280] on div "Which SPECIFIC types of each of these have you PAID FOR while flying in the pas…" at bounding box center [128, 290] width 121 height 40
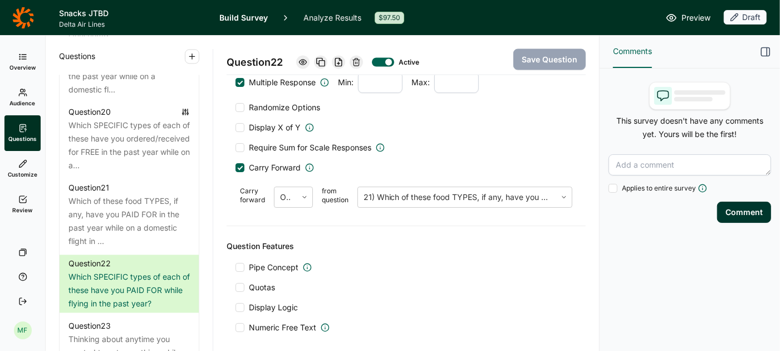
scroll to position [1515, 0]
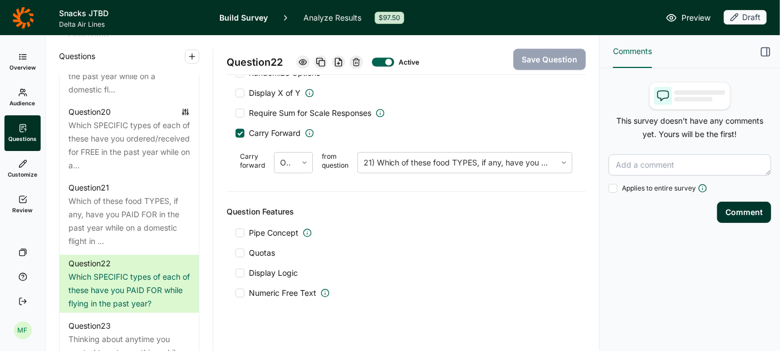
click at [243, 268] on div at bounding box center [239, 272] width 9 height 9
click at [235, 273] on input "Display Logic" at bounding box center [235, 273] width 0 height 0
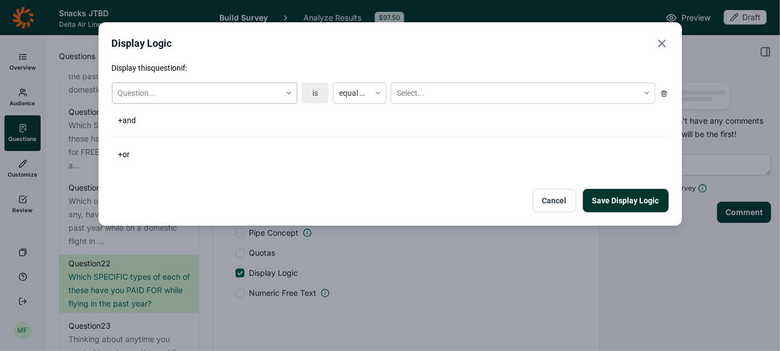
click at [289, 93] on use at bounding box center [288, 93] width 3 height 2
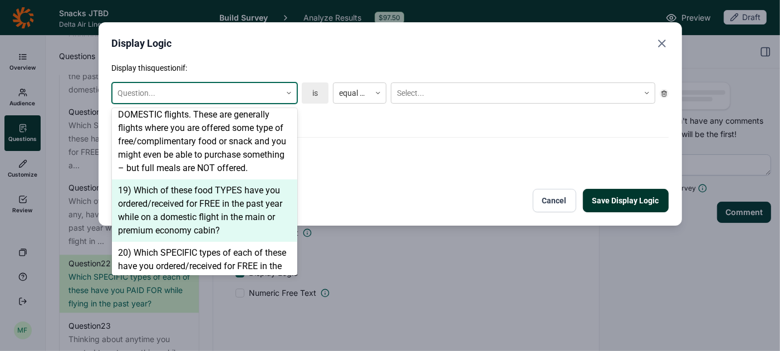
scroll to position [745, 0]
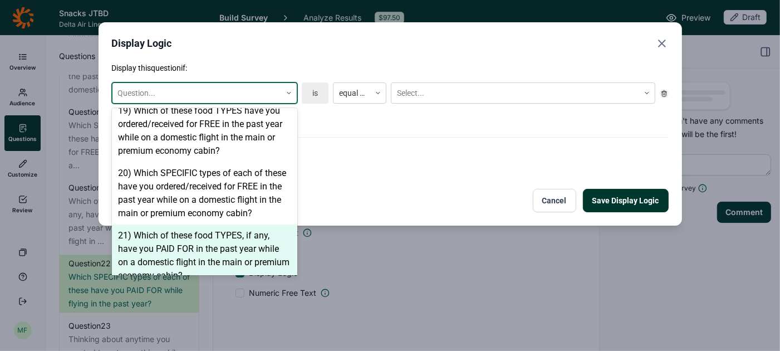
click at [232, 233] on div "21) Which of these food TYPES, if any, have you PAID FOR in the past year while…" at bounding box center [204, 255] width 185 height 62
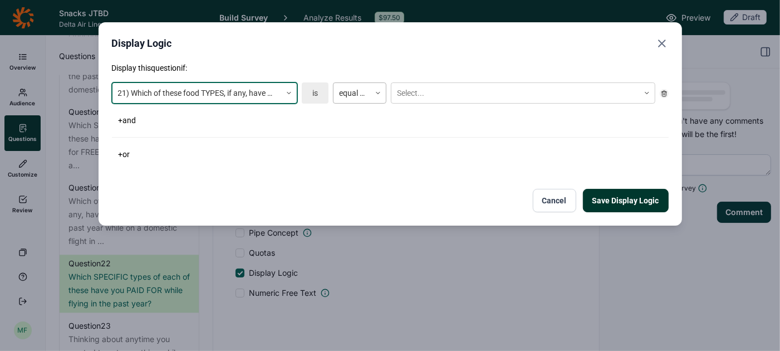
click at [361, 95] on div at bounding box center [352, 93] width 26 height 14
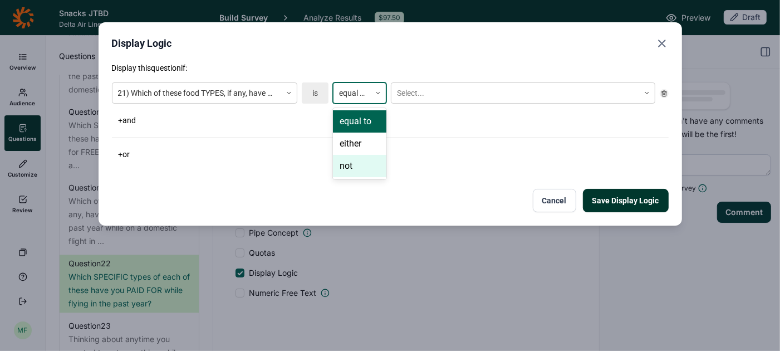
click at [360, 170] on div "not" at bounding box center [359, 166] width 53 height 22
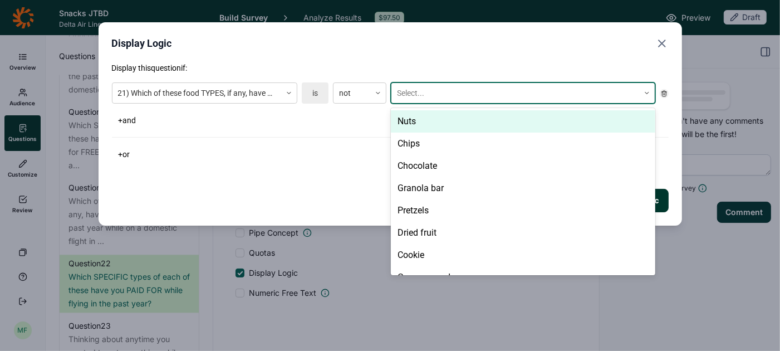
click at [426, 92] on div at bounding box center [515, 93] width 236 height 14
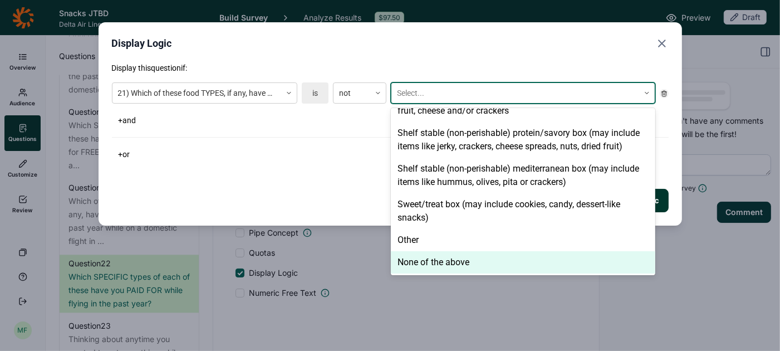
click at [447, 267] on div "None of the above" at bounding box center [523, 262] width 264 height 22
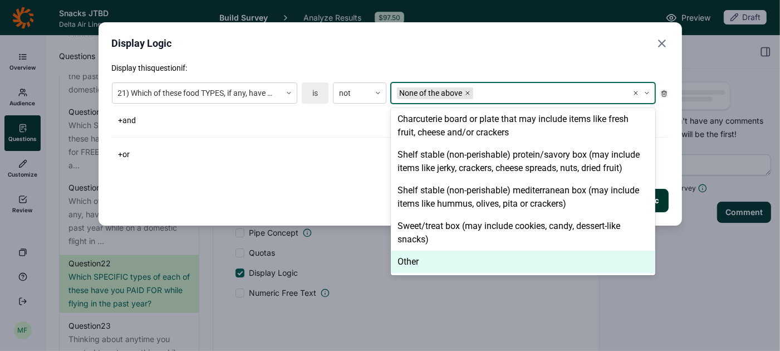
scroll to position [447, 0]
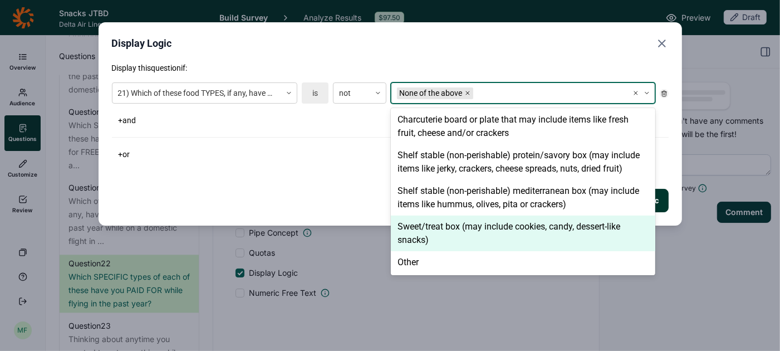
click at [359, 203] on div "Save Display Logic Cancel" at bounding box center [390, 200] width 556 height 23
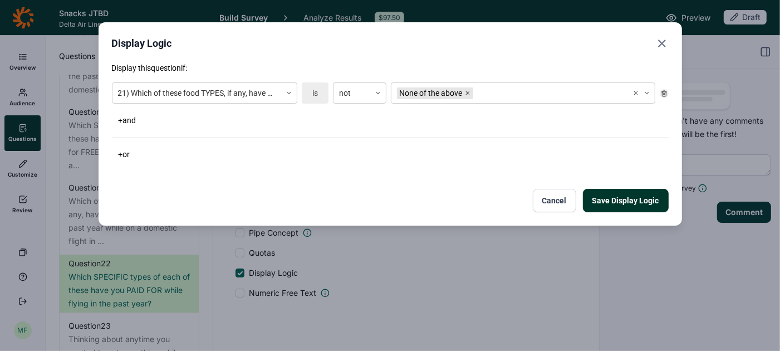
click at [620, 199] on button "Save Display Logic" at bounding box center [626, 200] width 86 height 23
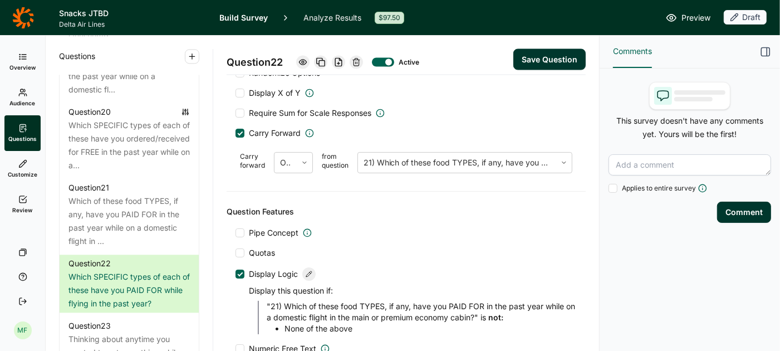
click at [553, 60] on button "Save Question" at bounding box center [549, 59] width 72 height 21
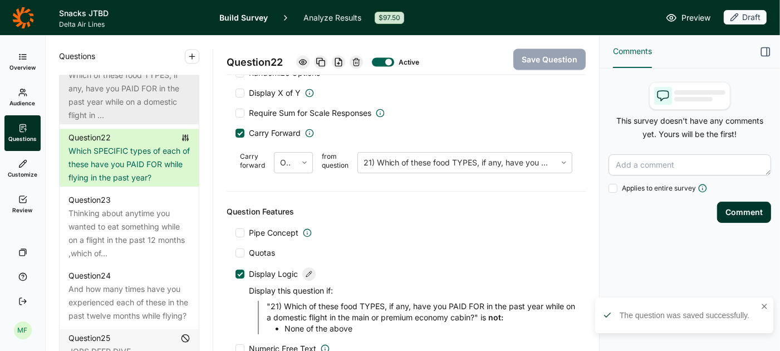
scroll to position [1925, 0]
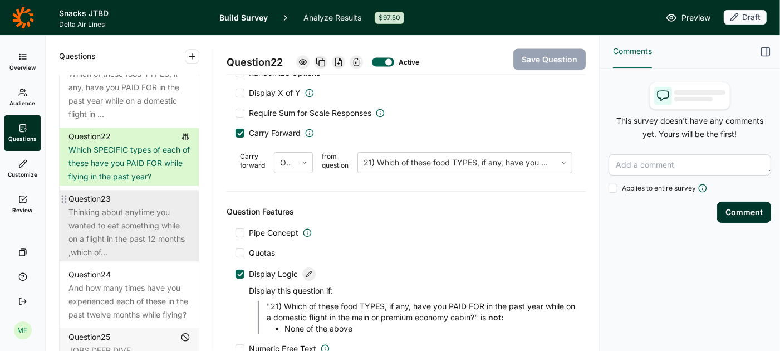
click at [132, 209] on div "Thinking about anytime you wanted to eat something while on a flight in the pas…" at bounding box center [128, 231] width 121 height 53
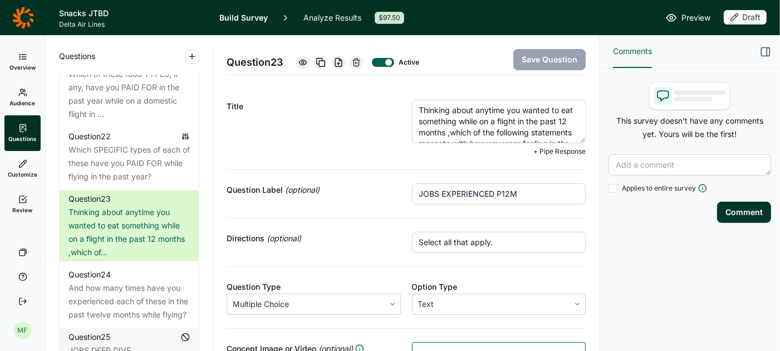
click at [453, 132] on textarea "Thinking about anytime you wanted to eat something while on a flight in the pas…" at bounding box center [499, 121] width 174 height 43
click at [537, 52] on button "Save Question" at bounding box center [549, 59] width 72 height 21
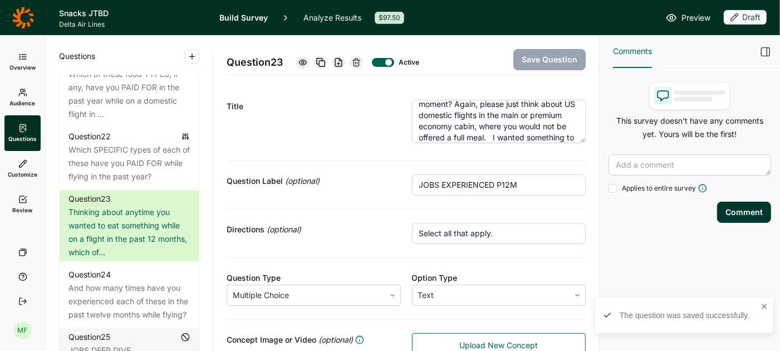
scroll to position [67, 0]
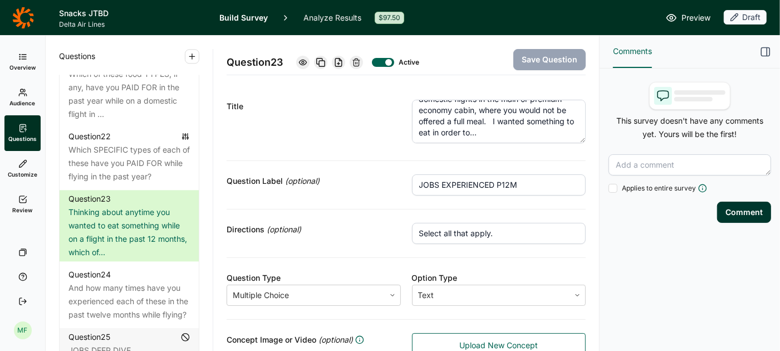
click at [502, 119] on textarea "Thinking about anytime you wanted to eat something while on a flight in the pas…" at bounding box center [499, 121] width 174 height 43
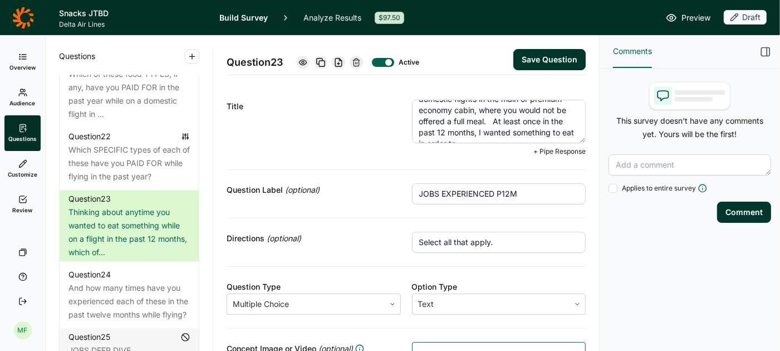
type textarea "Thinking about anytime you wanted to eat something while on a flight in the pas…"
click at [549, 60] on button "Save Question" at bounding box center [549, 59] width 72 height 21
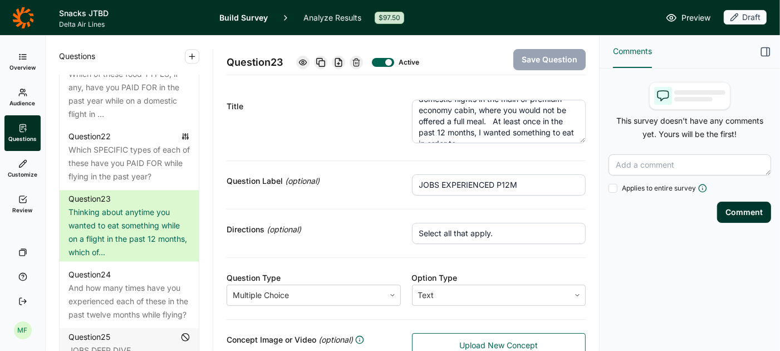
click at [693, 18] on span "Preview" at bounding box center [695, 17] width 29 height 13
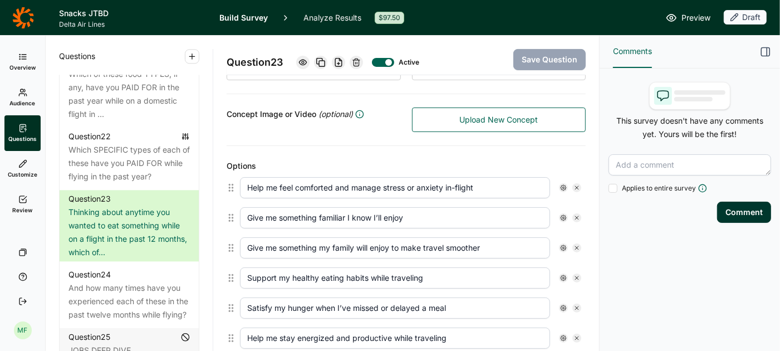
scroll to position [226, 0]
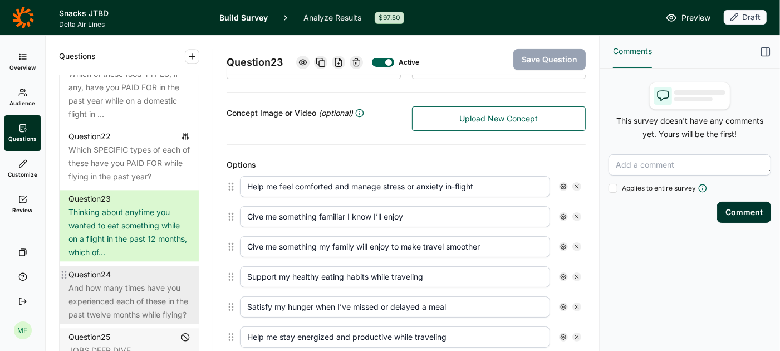
click at [134, 281] on div "And how many times have you experienced each of these in the past twelve months…" at bounding box center [128, 301] width 121 height 40
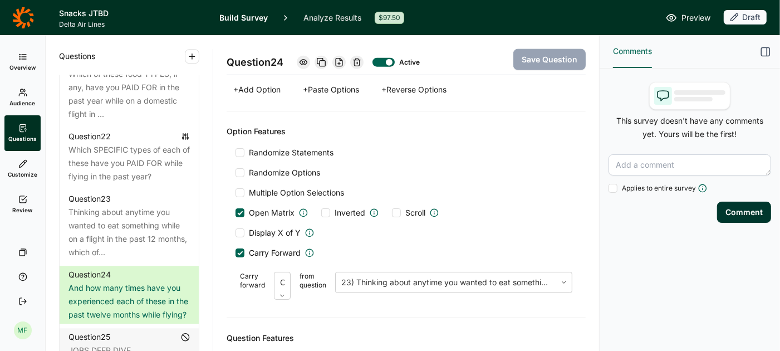
scroll to position [958, 0]
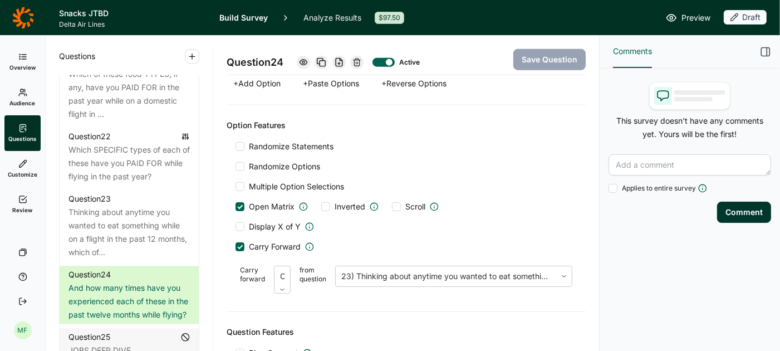
click at [240, 242] on div at bounding box center [239, 246] width 9 height 9
click at [235, 246] on input "Carry Forward" at bounding box center [235, 246] width 0 height 0
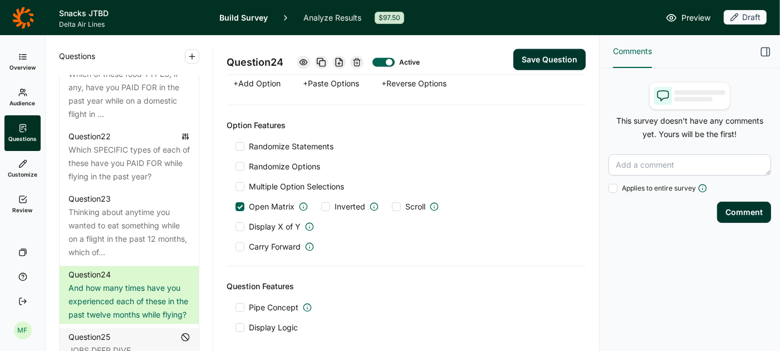
click at [240, 242] on div at bounding box center [239, 246] width 9 height 9
click at [235, 246] on input "Carry Forward" at bounding box center [235, 246] width 0 height 0
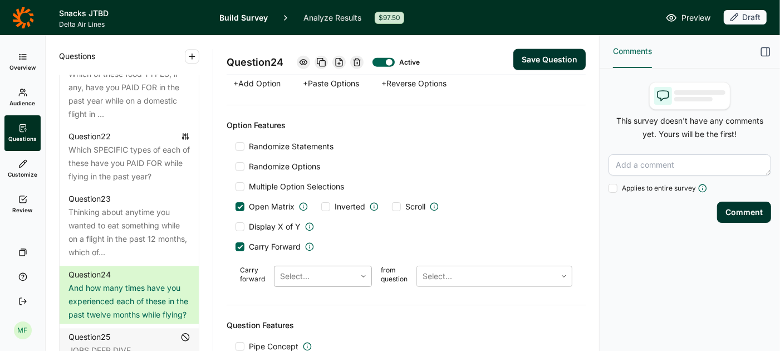
click at [293, 268] on div at bounding box center [315, 276] width 70 height 16
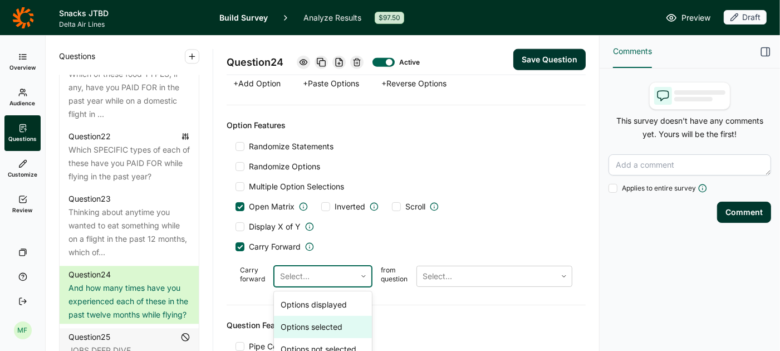
click at [300, 315] on div "Options selected" at bounding box center [323, 326] width 98 height 22
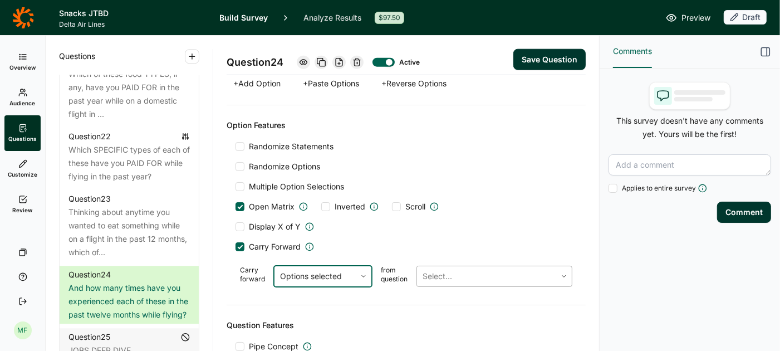
click at [437, 269] on div at bounding box center [486, 276] width 128 height 16
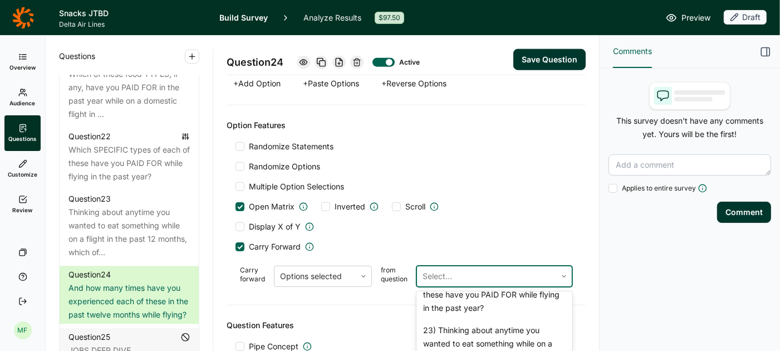
scroll to position [629, 0]
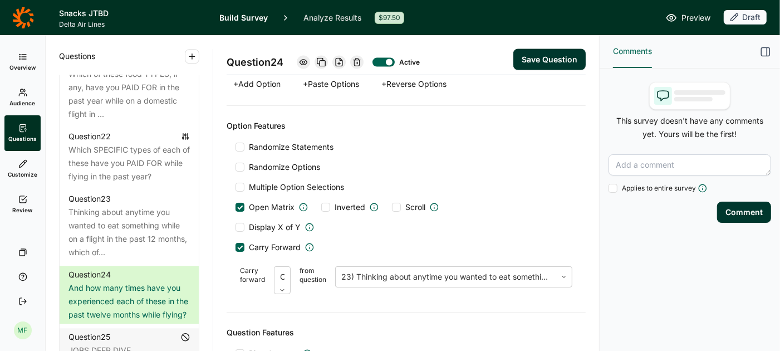
click at [547, 58] on button "Save Question" at bounding box center [549, 59] width 72 height 21
click at [690, 18] on span "Preview" at bounding box center [695, 17] width 29 height 13
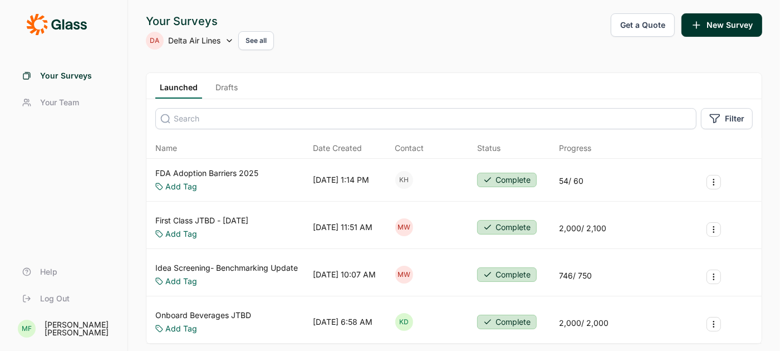
scroll to position [66, 0]
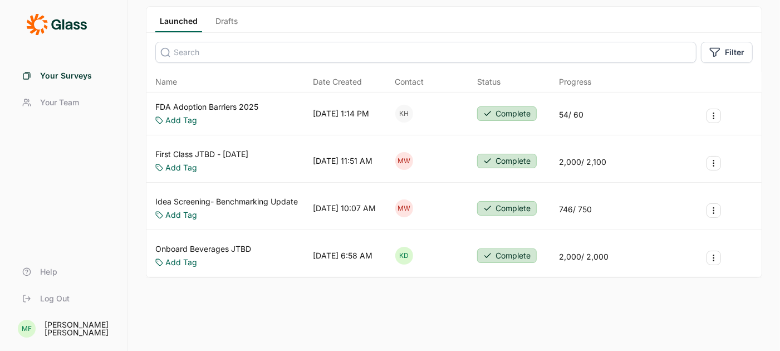
click at [199, 245] on link "Onboard Beverages JTBD" at bounding box center [203, 248] width 96 height 11
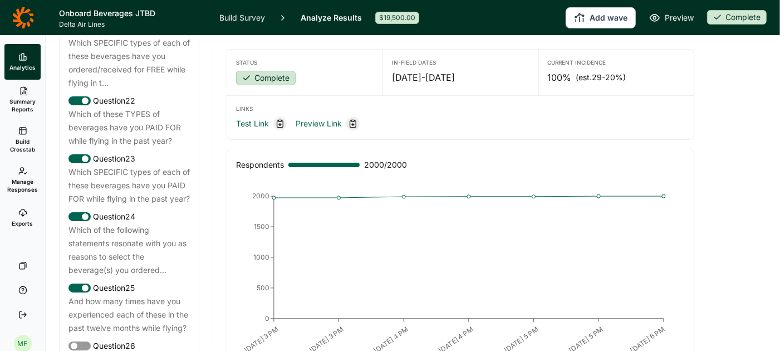
scroll to position [1826, 0]
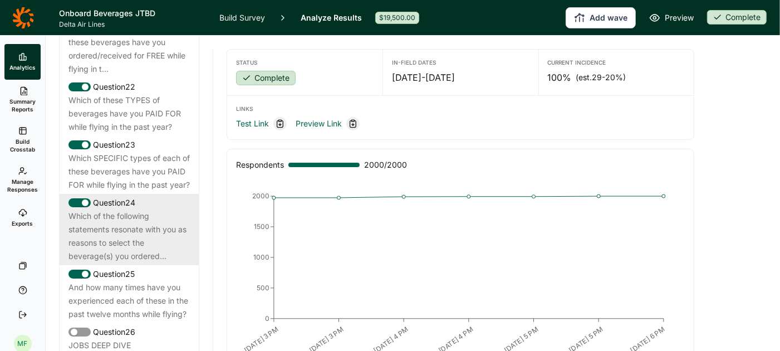
click at [133, 229] on div "Which of the following statements resonate with you as reasons to select the be…" at bounding box center [128, 235] width 121 height 53
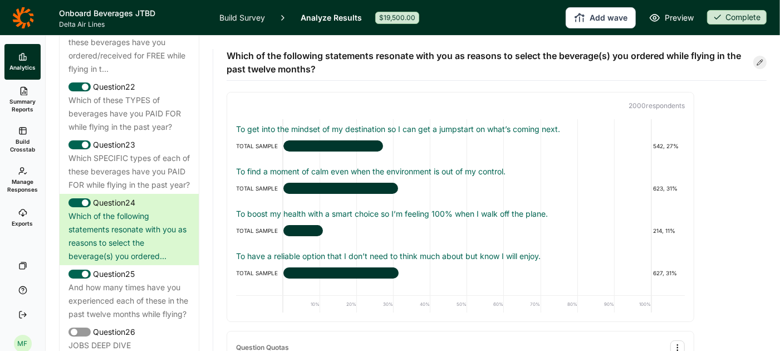
click at [244, 19] on link "Build Survey" at bounding box center [242, 17] width 46 height 35
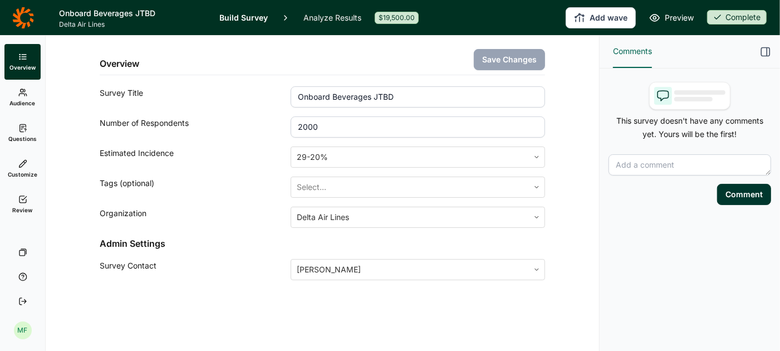
click at [24, 119] on link "Questions" at bounding box center [22, 133] width 36 height 36
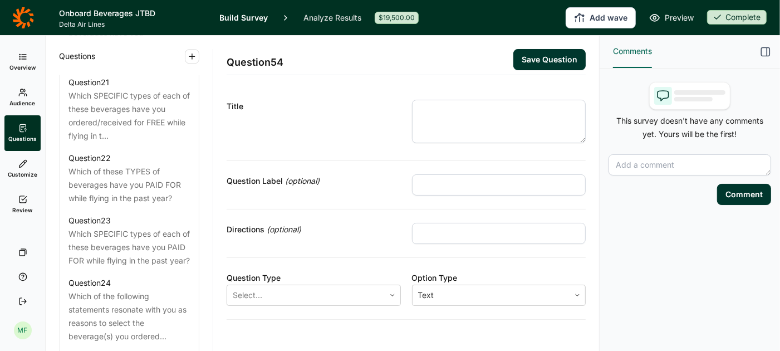
scroll to position [1882, 0]
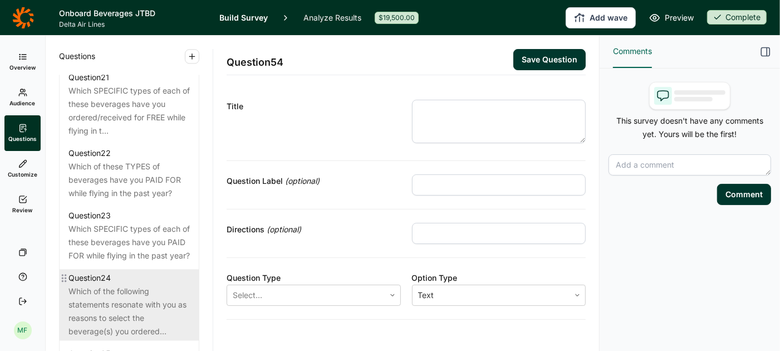
click at [127, 298] on div "Which of the following statements resonate with you as reasons to select the be…" at bounding box center [128, 310] width 121 height 53
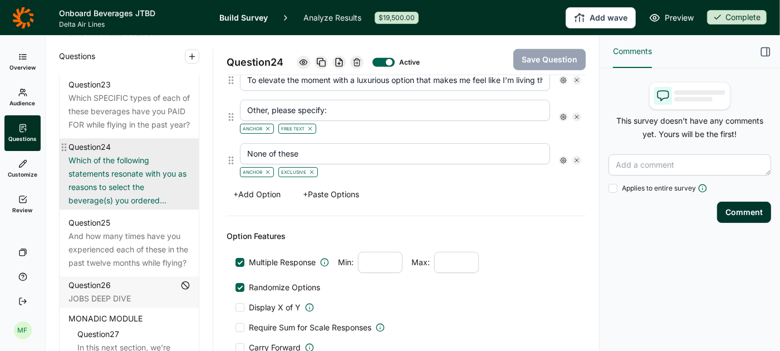
scroll to position [2020, 0]
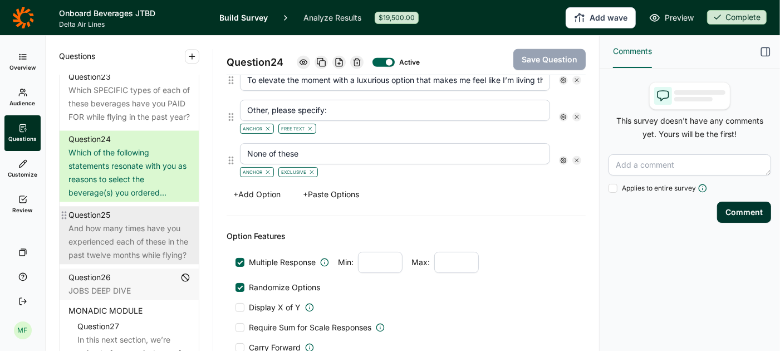
click at [124, 228] on div "And how many times have you experienced each of these in the past twelve months…" at bounding box center [128, 241] width 121 height 40
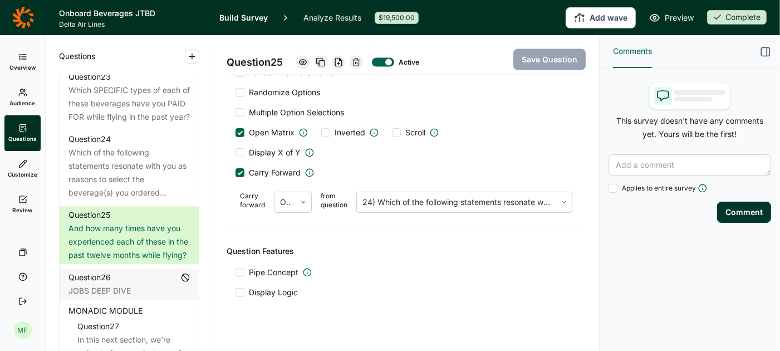
scroll to position [1178, 0]
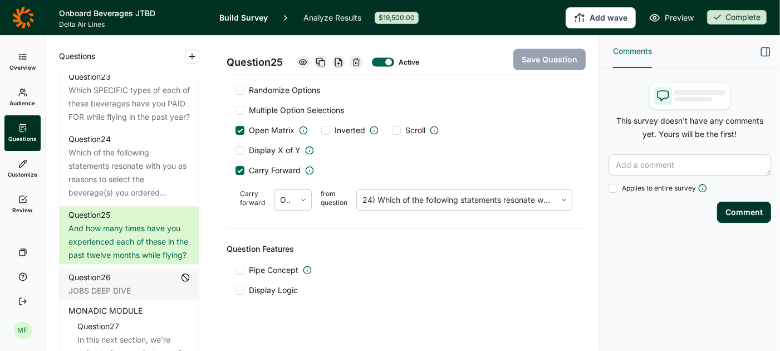
click at [677, 13] on span "Preview" at bounding box center [678, 17] width 29 height 13
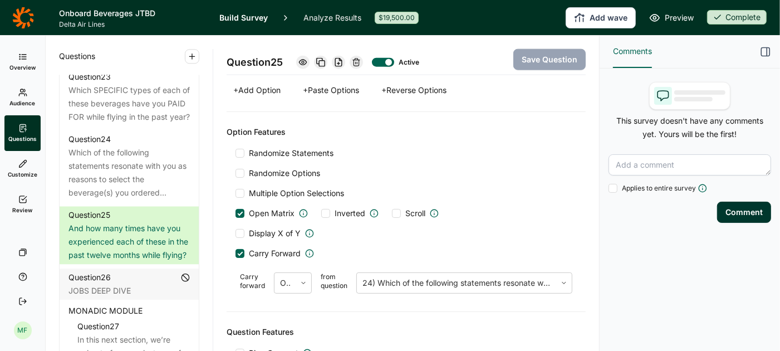
scroll to position [1099, 0]
